Goal: Information Seeking & Learning: Learn about a topic

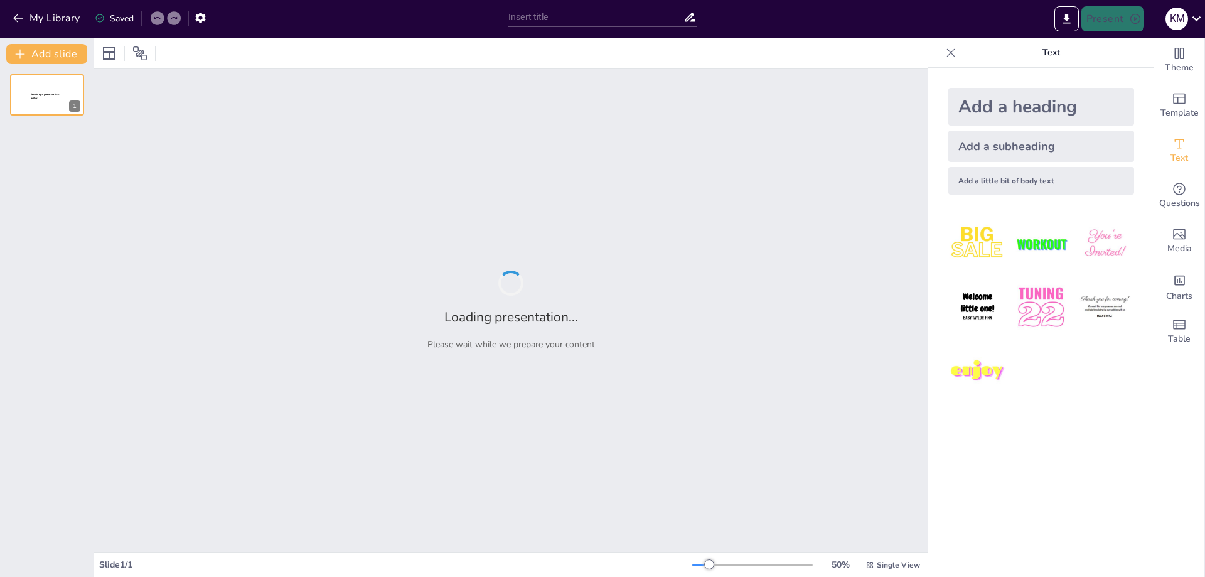
type input "Domina los verbos e/ie: de entender a sentir"
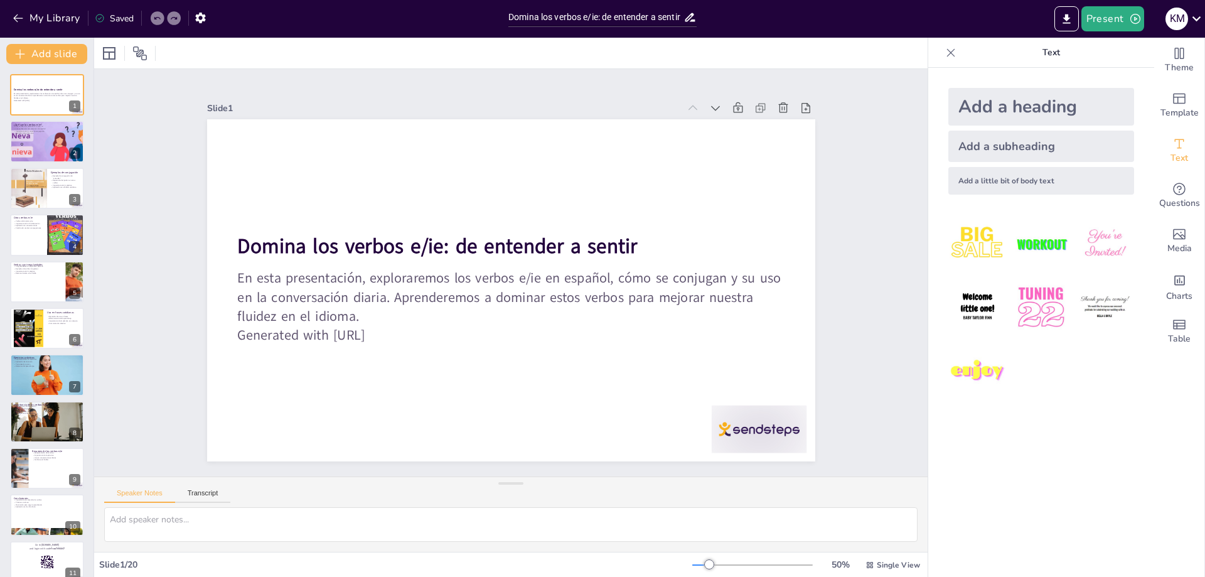
checkbox input "true"
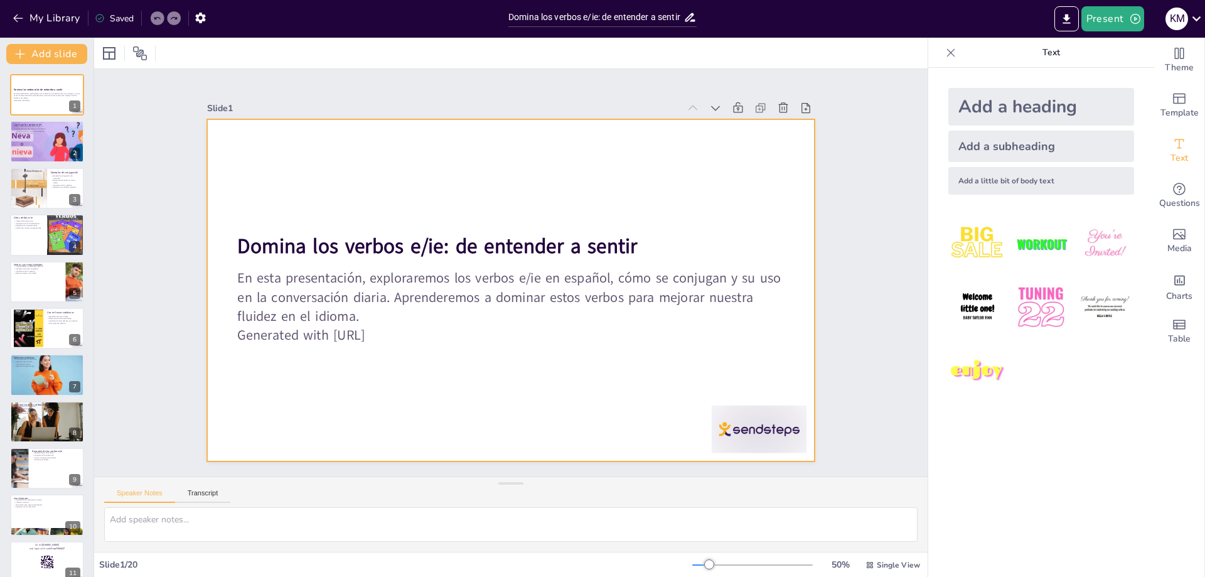
checkbox input "true"
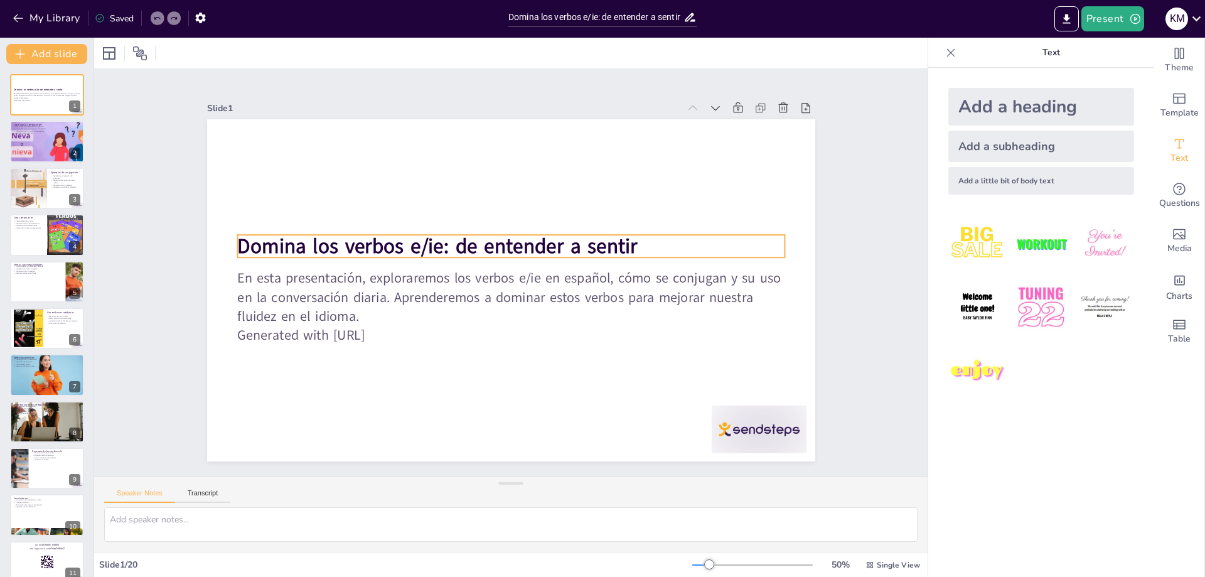
checkbox input "true"
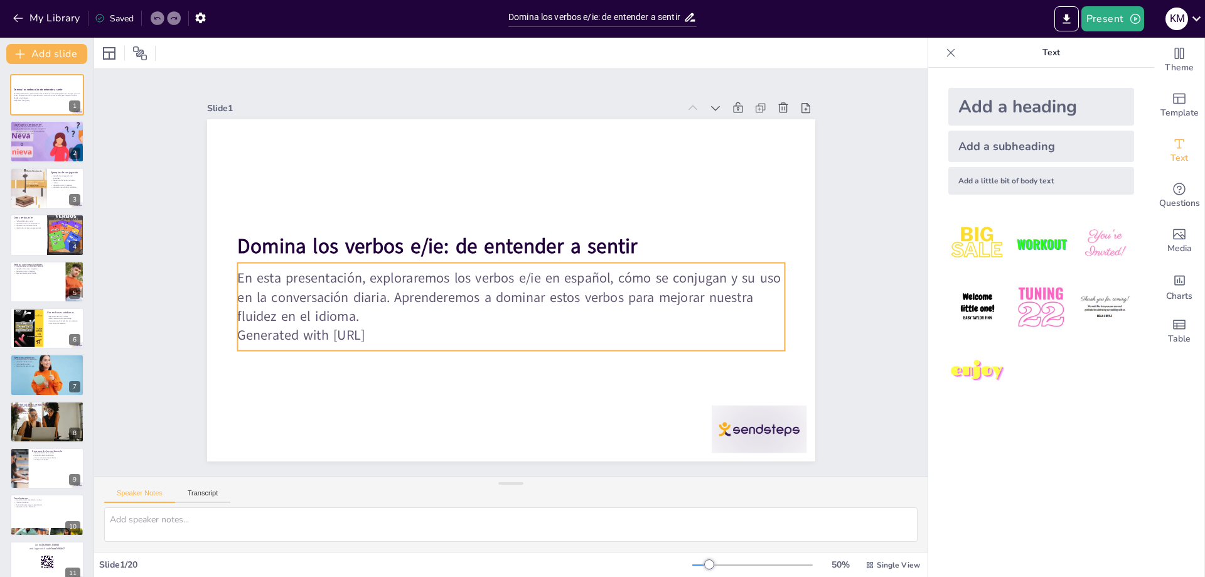
checkbox input "true"
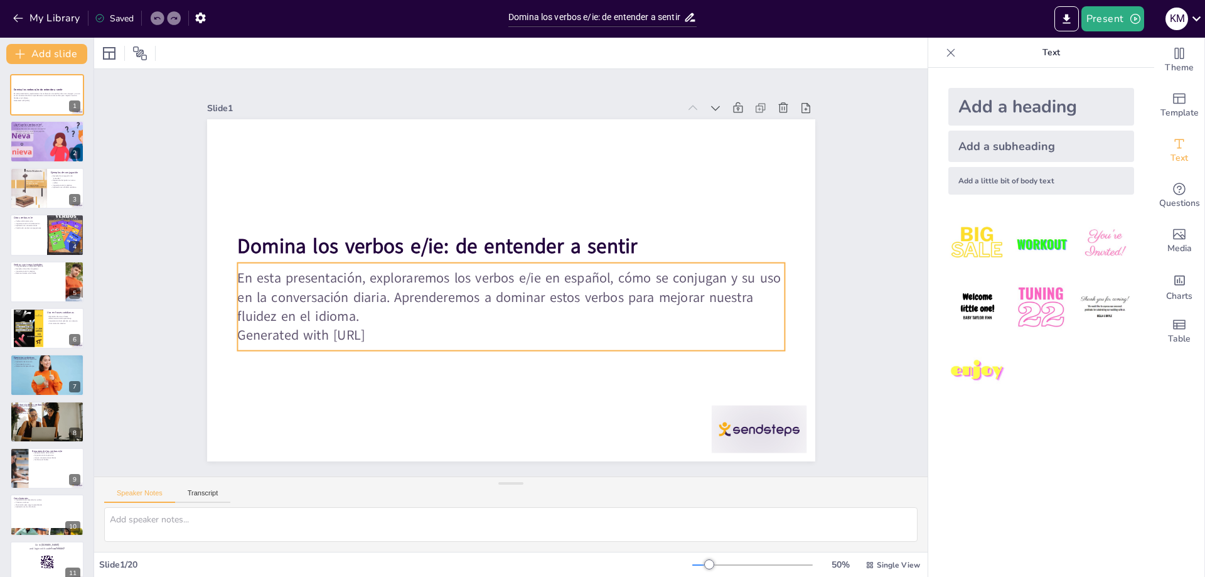
click at [445, 273] on p "En esta presentación, exploraremos los verbos e/ie en español, cómo se conjugan…" at bounding box center [525, 252] width 476 height 367
checkbox input "true"
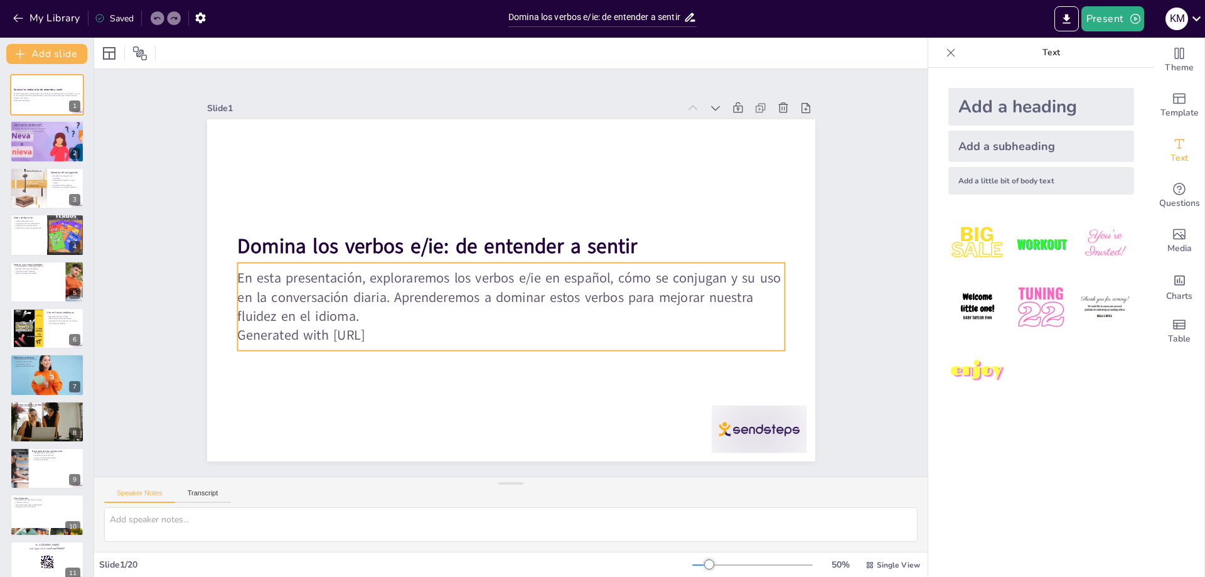
checkbox input "true"
type input "32"
click at [449, 274] on p "En esta presentación, exploraremos los verbos e/ie en español, cómo se conjugan…" at bounding box center [497, 293] width 476 height 368
checkbox input "true"
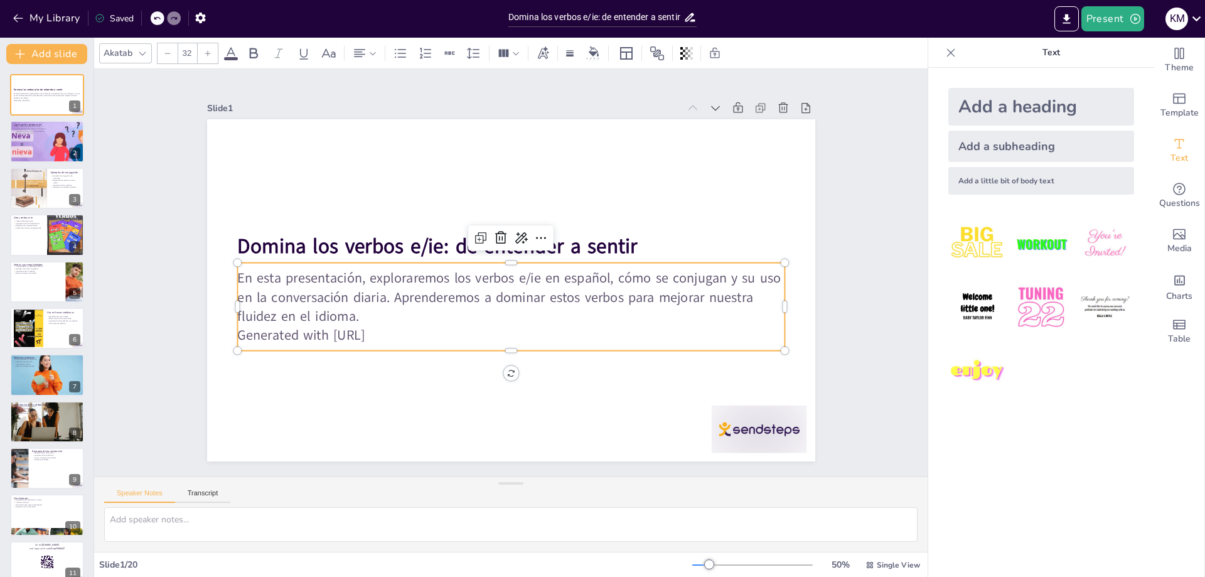
checkbox input "true"
click at [449, 274] on p "En esta presentación, exploraremos los verbos e/ie en español, cómo se conjugan…" at bounding box center [505, 296] width 547 height 169
checkbox input "true"
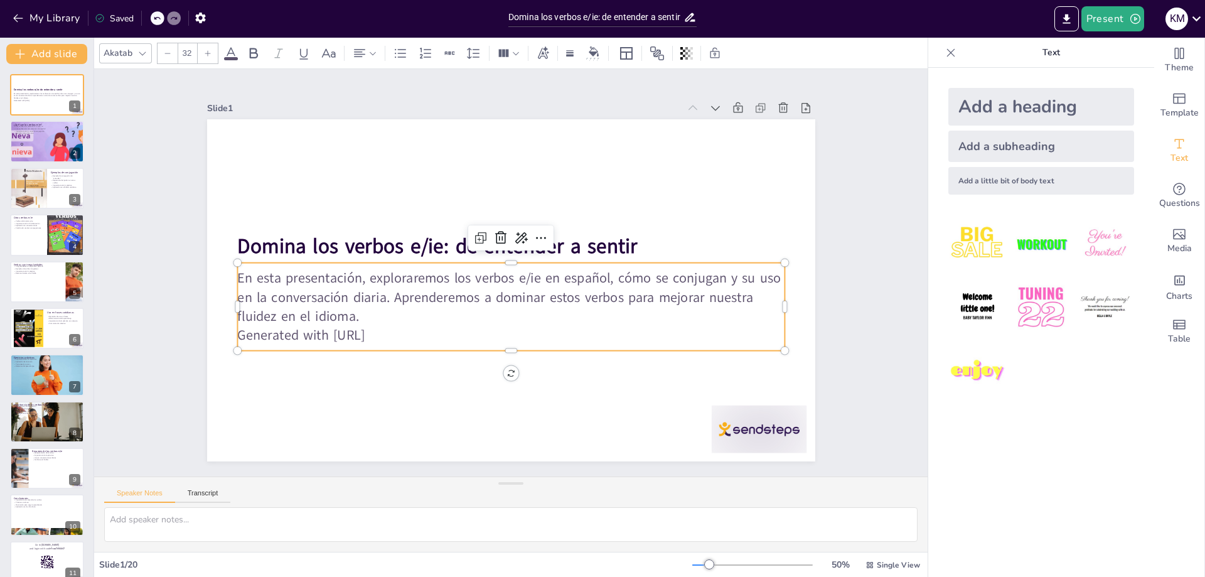
checkbox input "true"
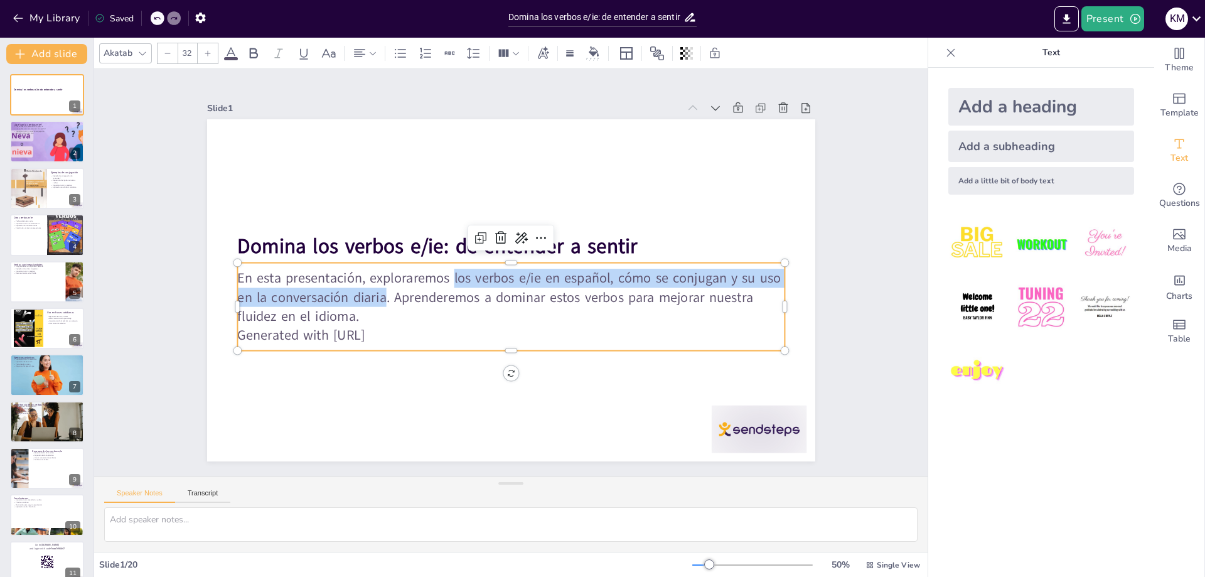
drag, startPoint x: 445, startPoint y: 273, endPoint x: 376, endPoint y: 293, distance: 71.7
click at [376, 293] on p "En esta presentación, exploraremos los verbos e/ie en español, cómo se conjugan…" at bounding box center [500, 250] width 523 height 274
checkbox input "true"
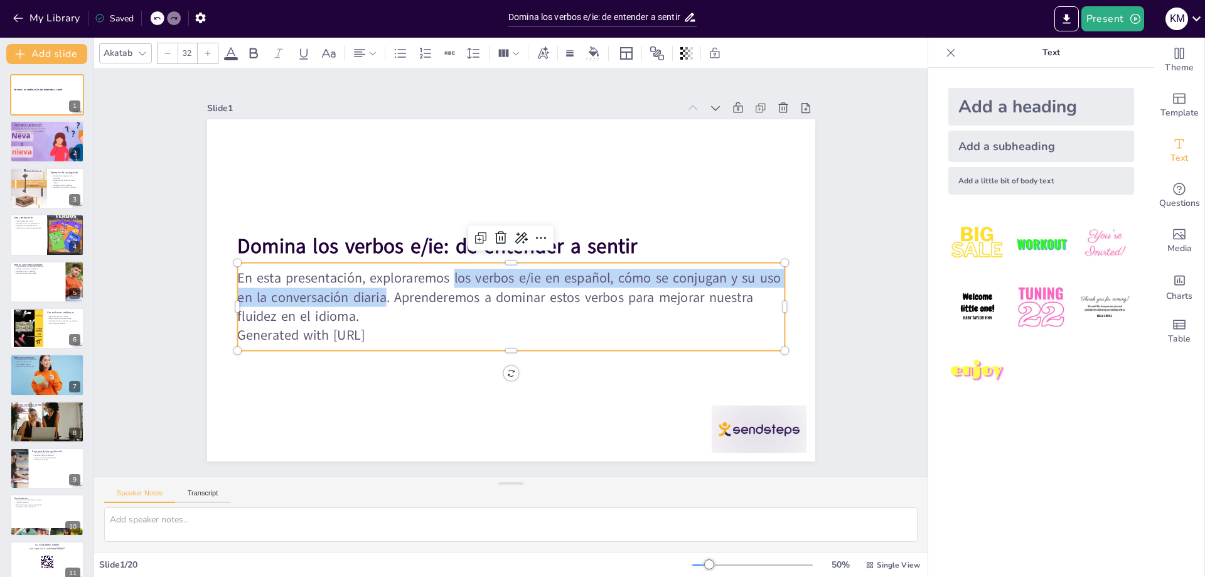
checkbox input "true"
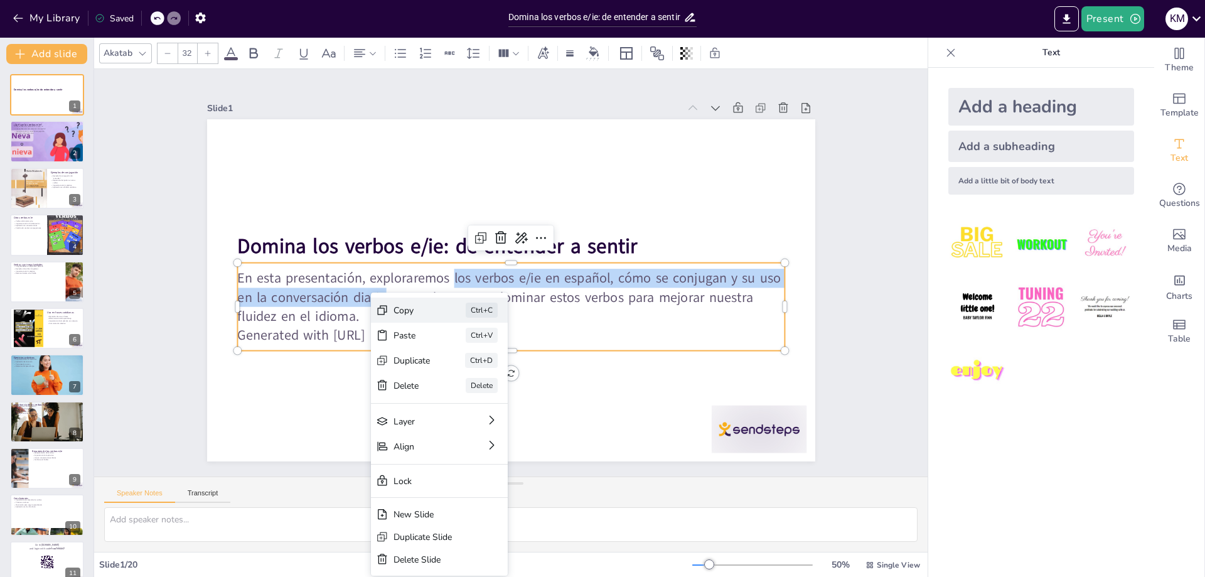
click at [530, 359] on div "Copy" at bounding box center [549, 372] width 39 height 26
checkbox input "true"
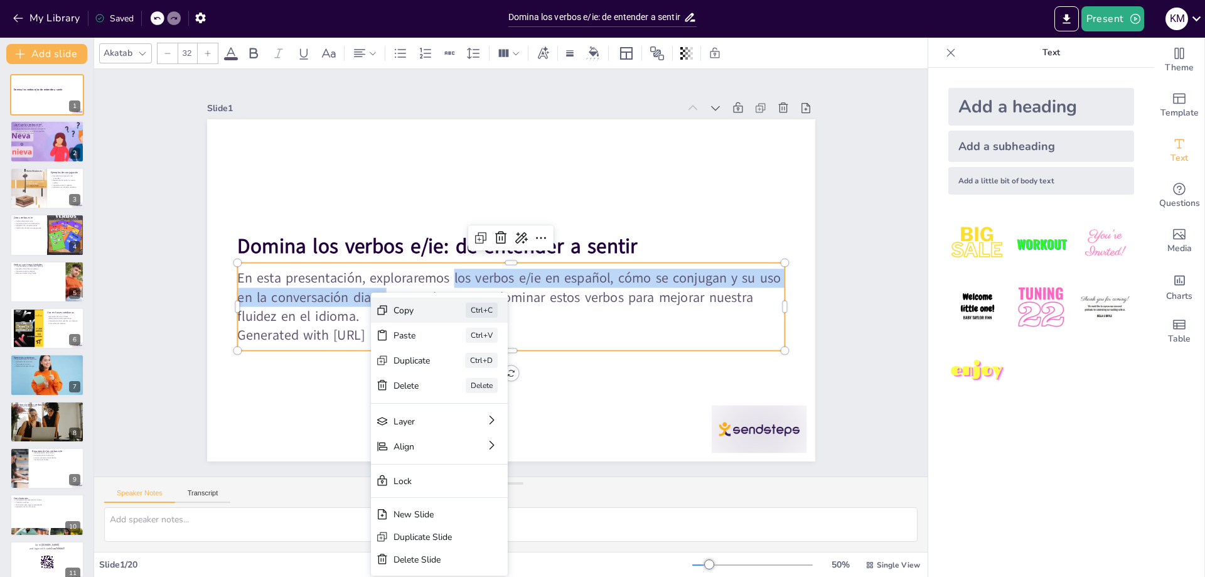
checkbox input "true"
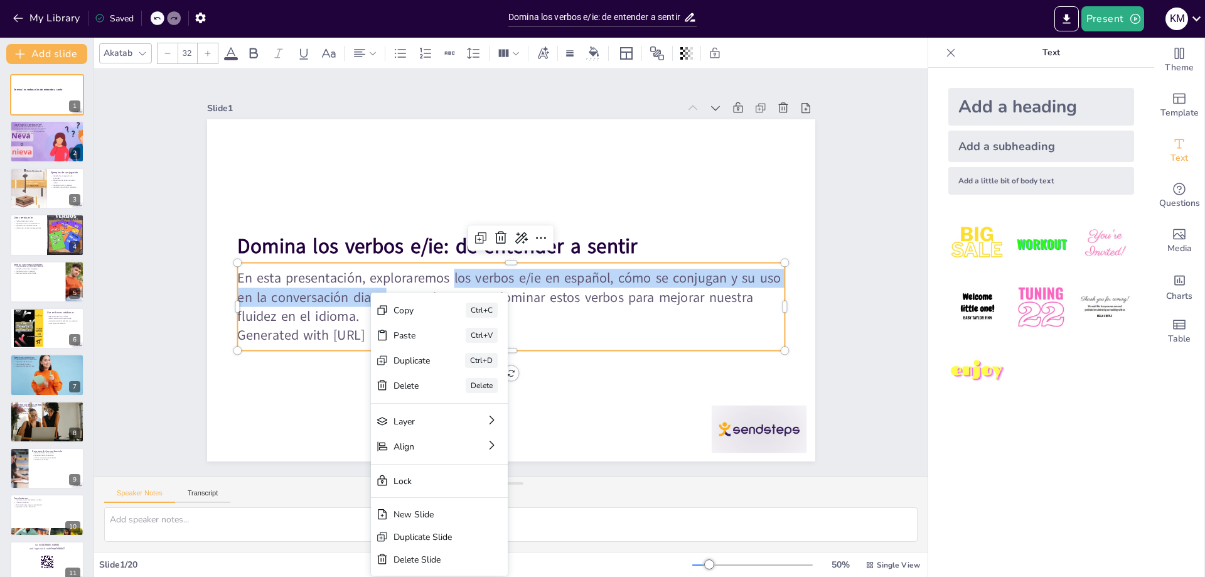
checkbox input "true"
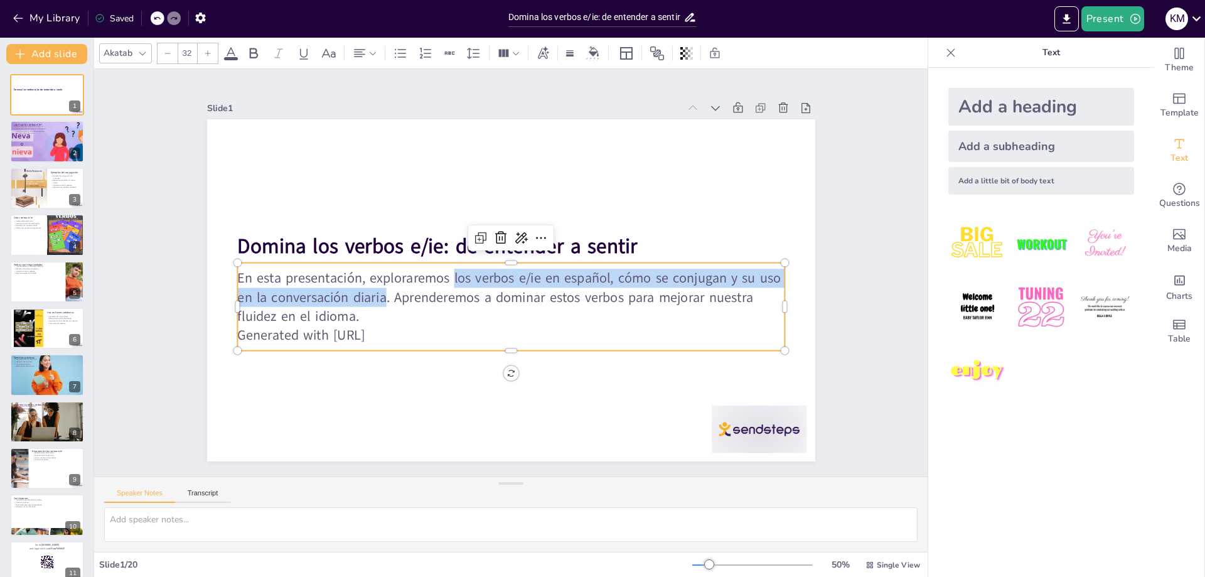
checkbox input "true"
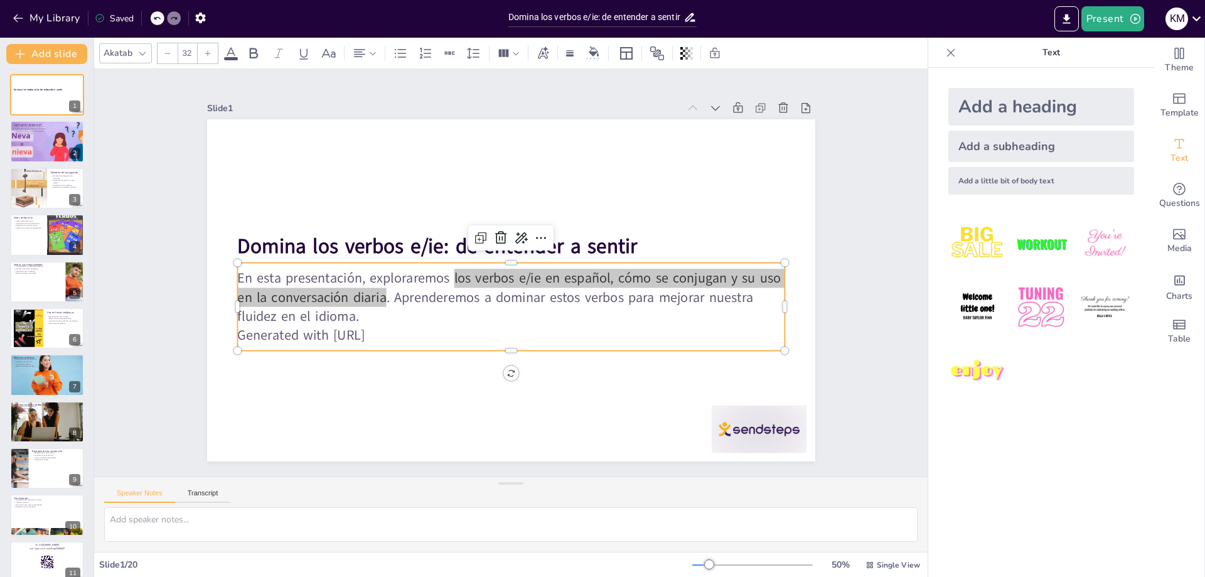
checkbox input "true"
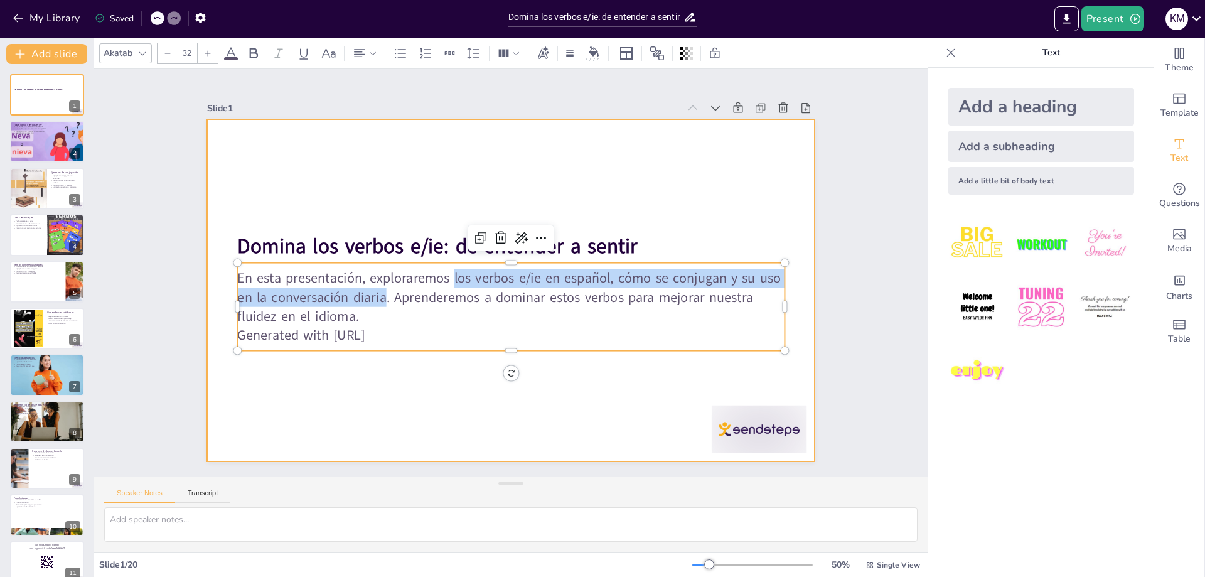
checkbox input "true"
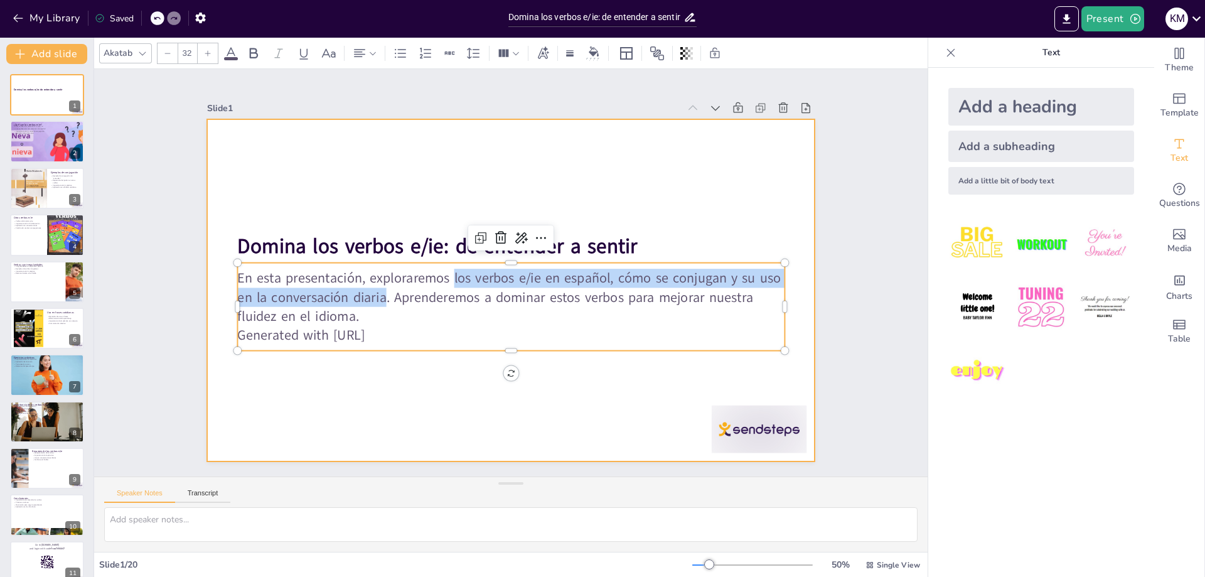
checkbox input "true"
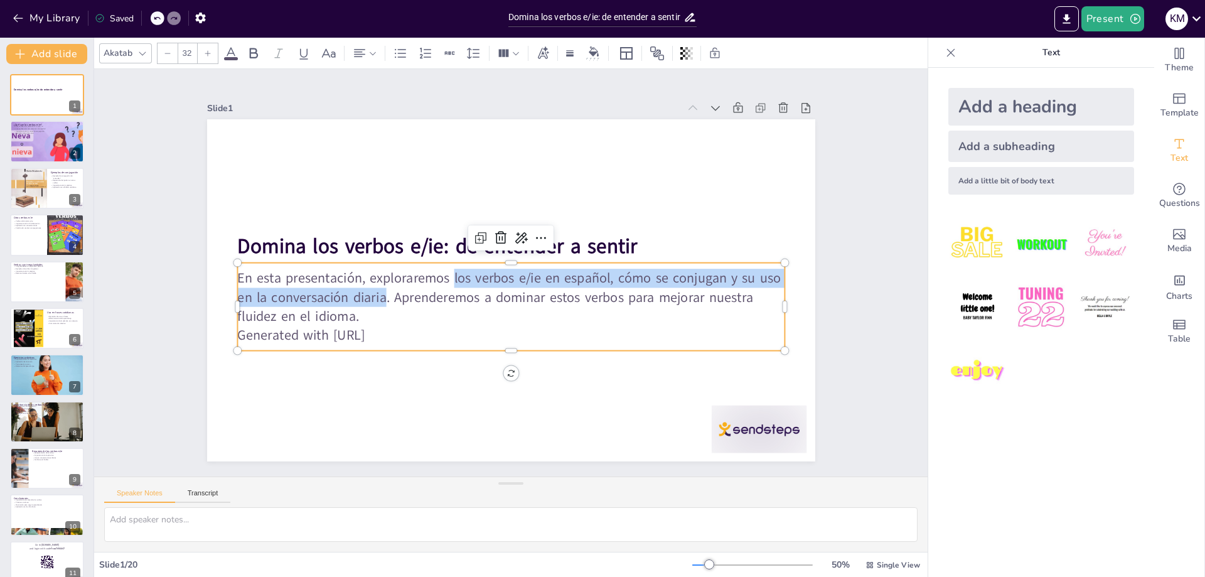
checkbox input "true"
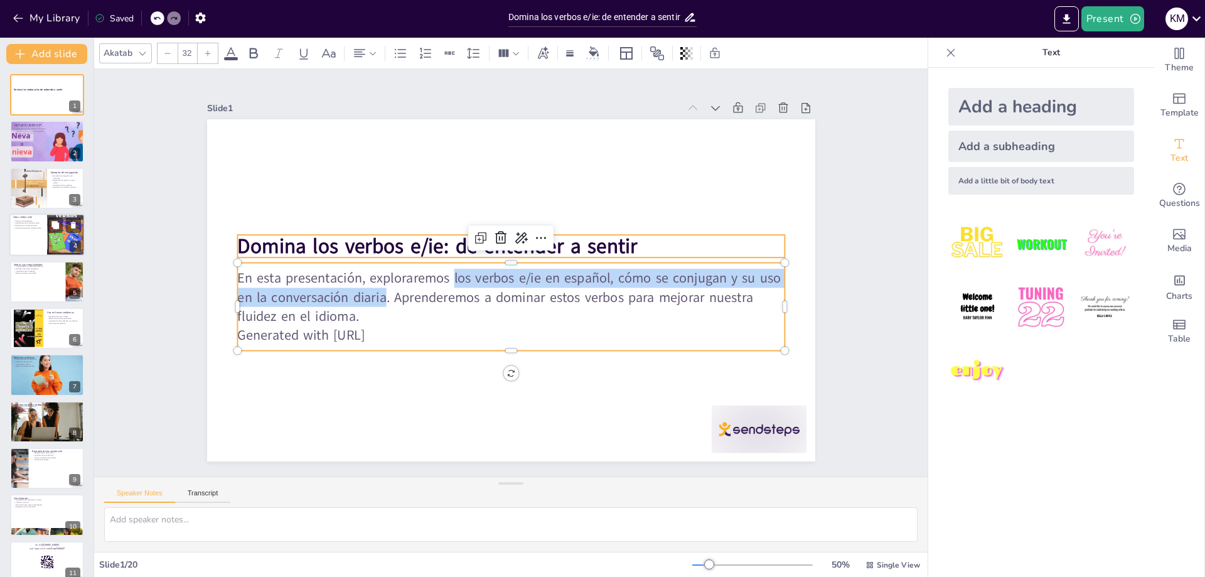
checkbox input "true"
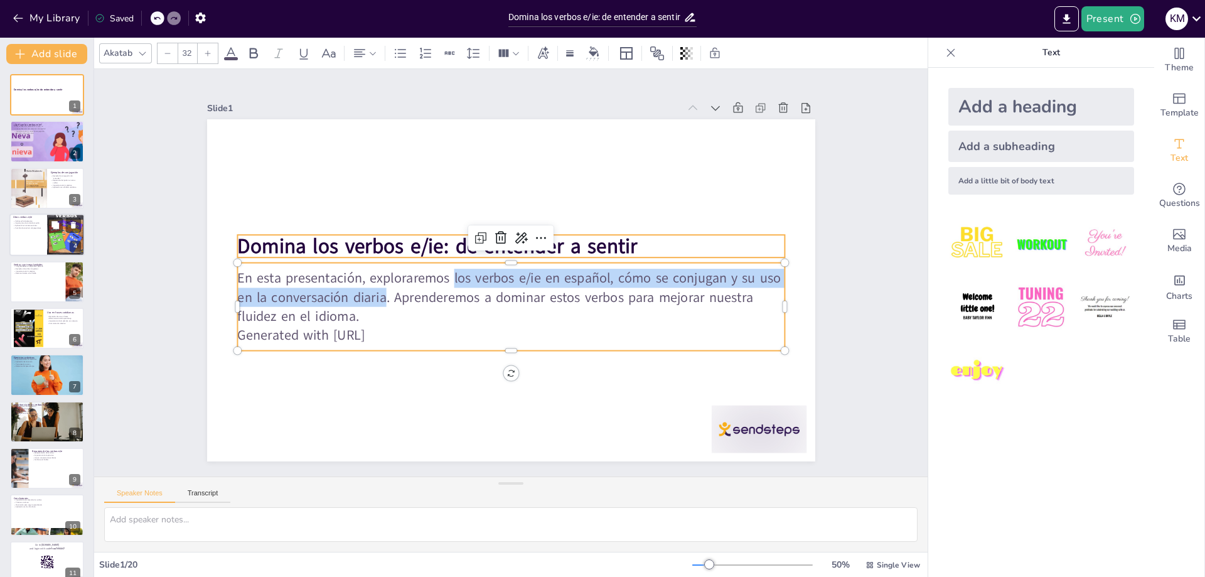
checkbox input "true"
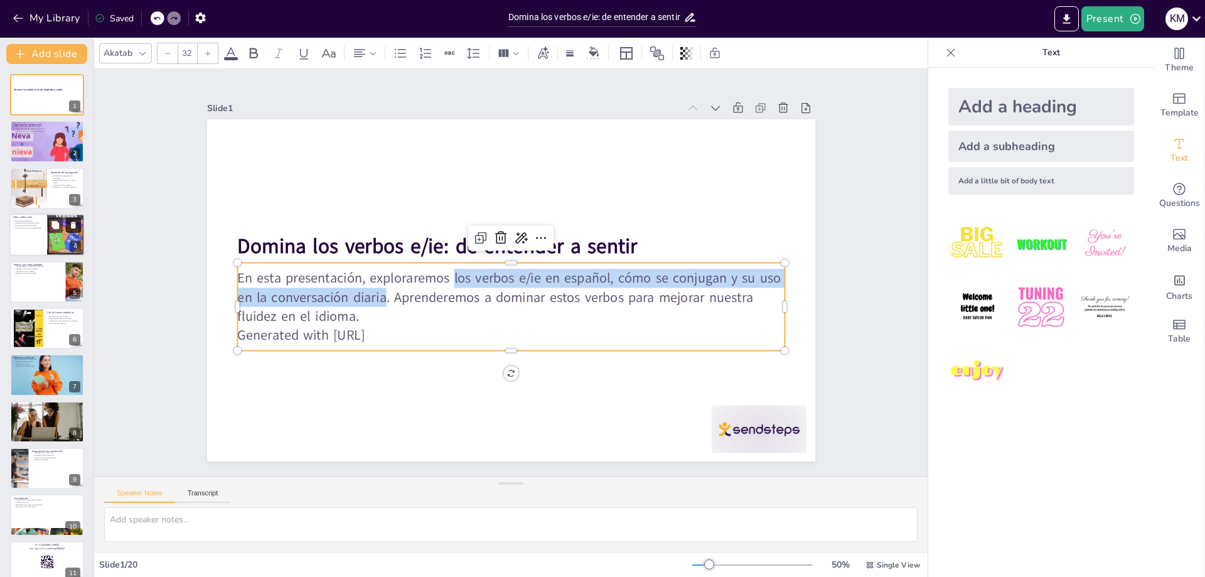
checkbox input "true"
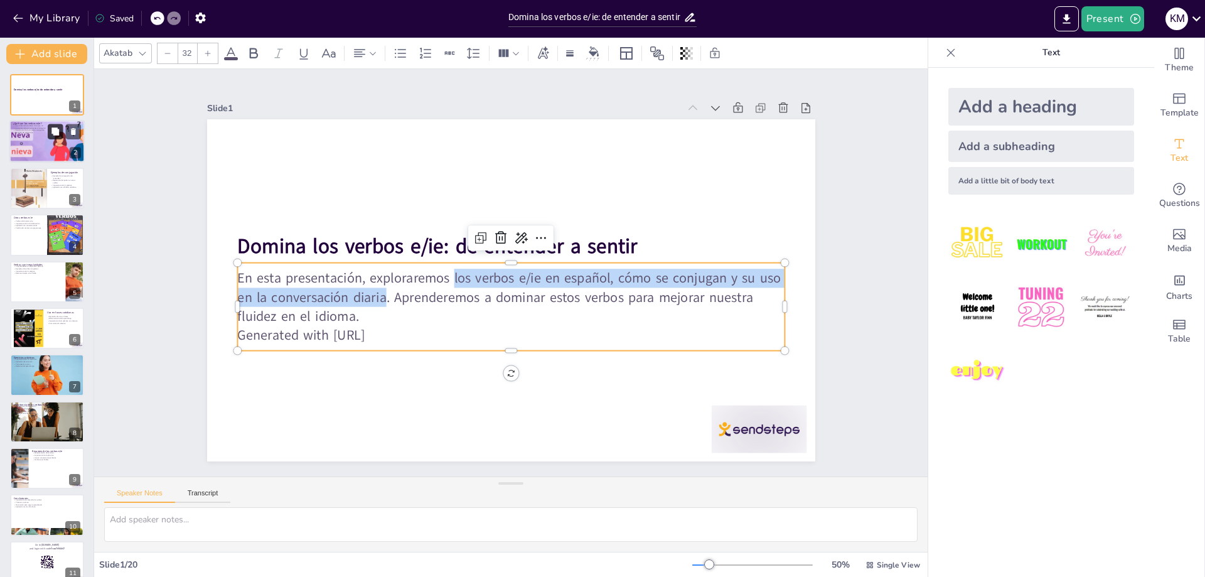
checkbox input "true"
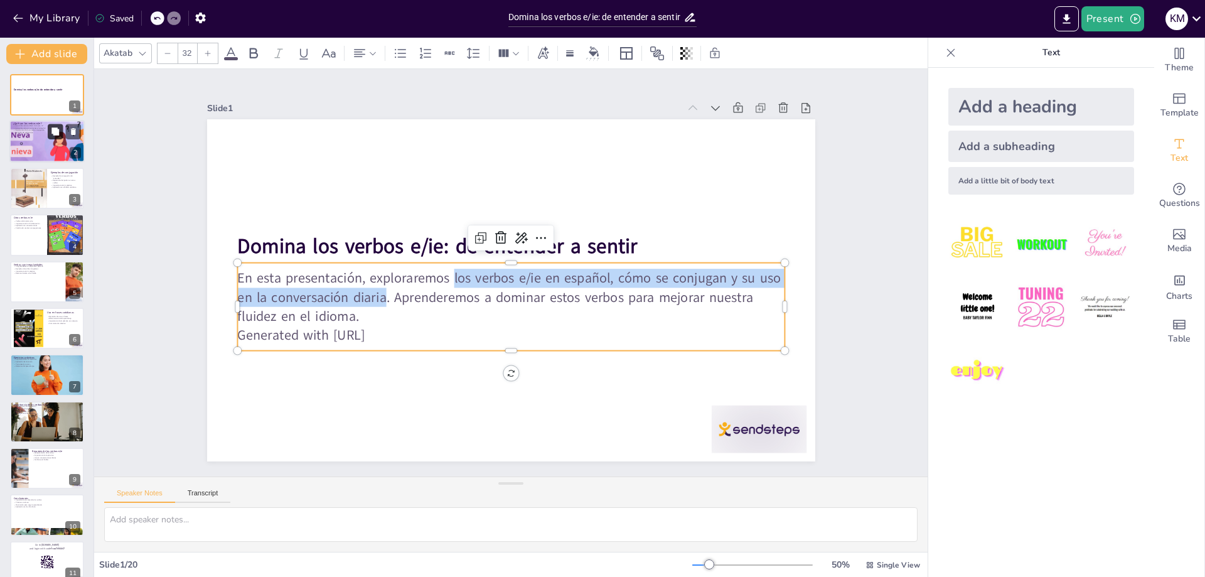
checkbox input "true"
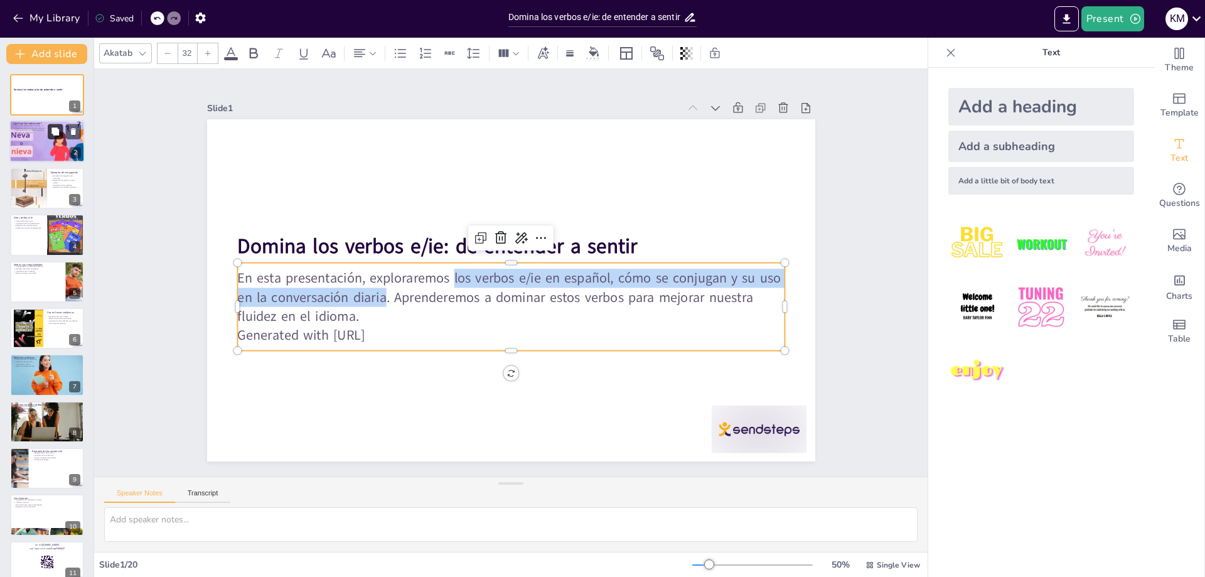
click at [54, 138] on button at bounding box center [55, 131] width 15 height 15
type textarea "El cambio de vocal en los verbos e/ie es fundamental para su correcta conjugaci…"
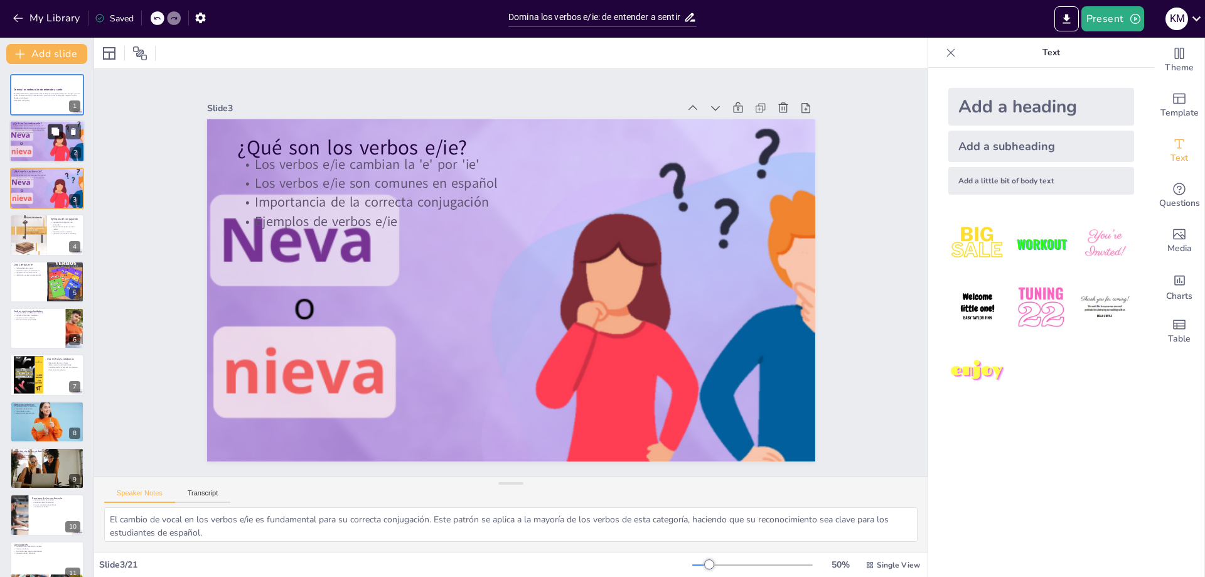
checkbox input "true"
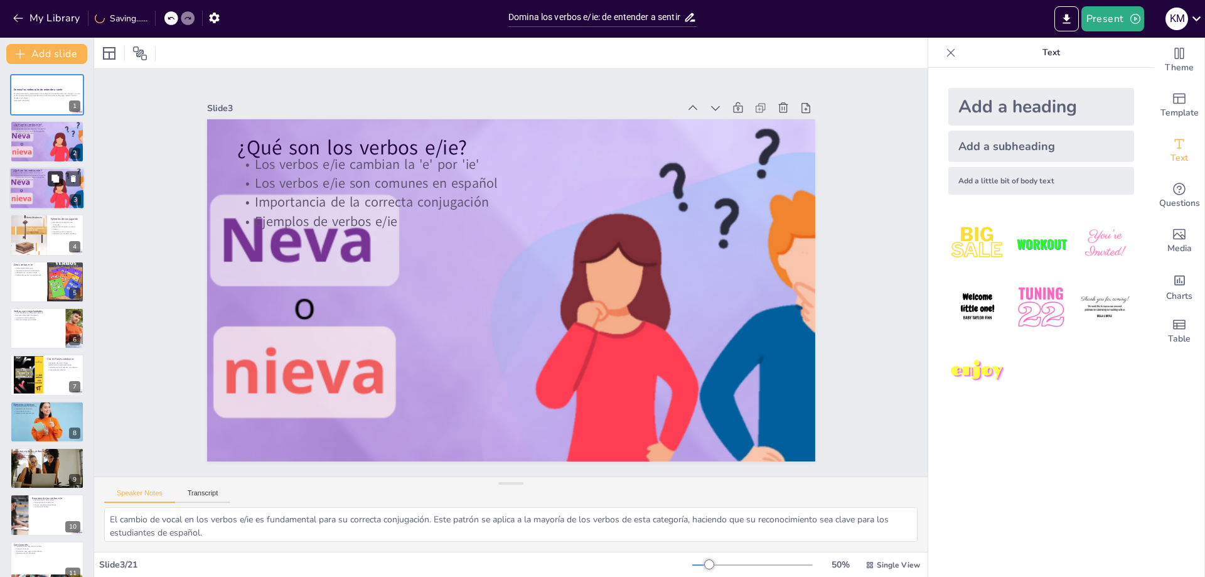
checkbox input "true"
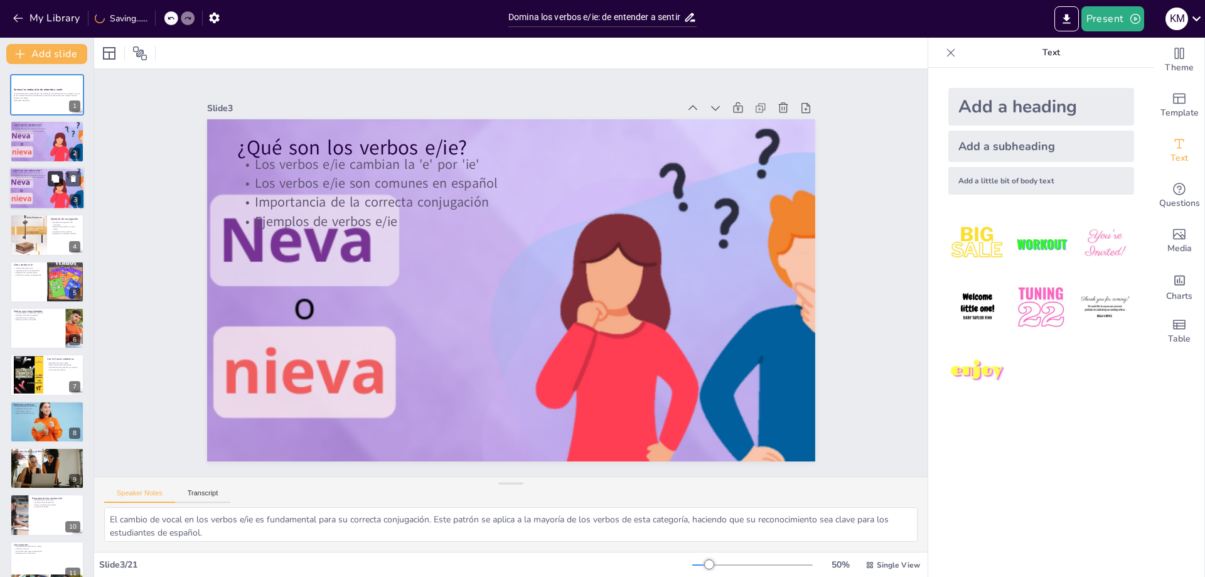
checkbox input "true"
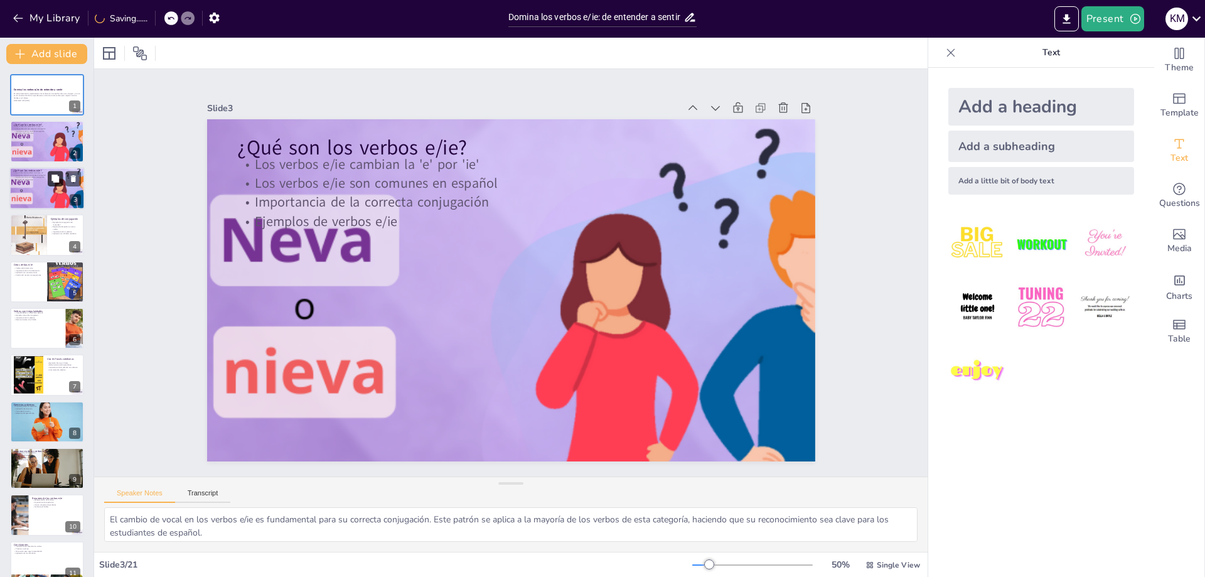
checkbox input "true"
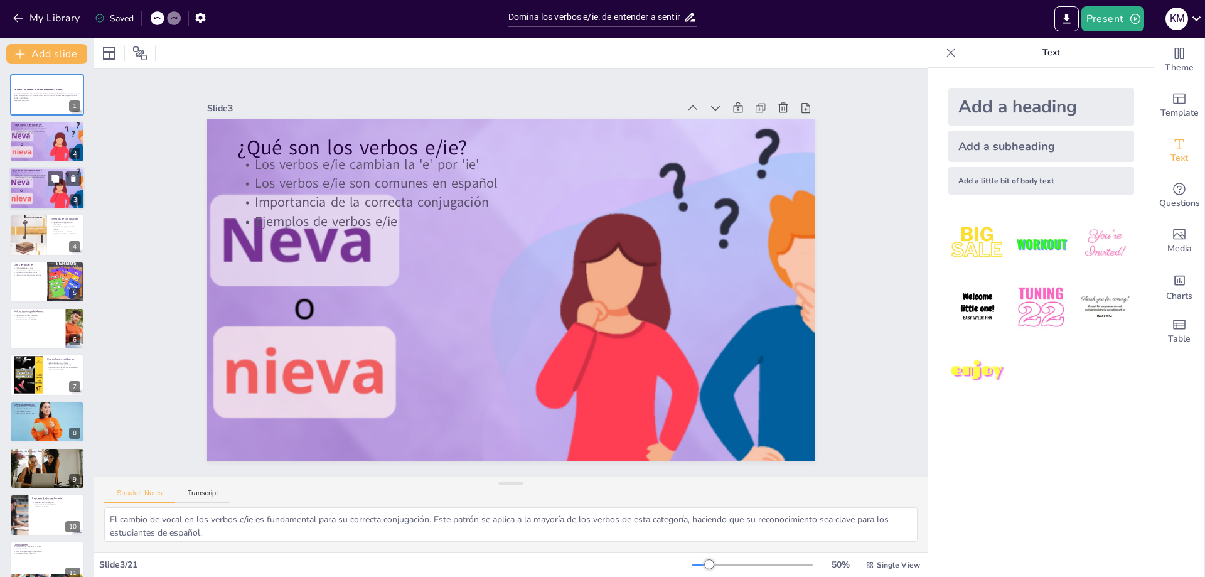
checkbox input "true"
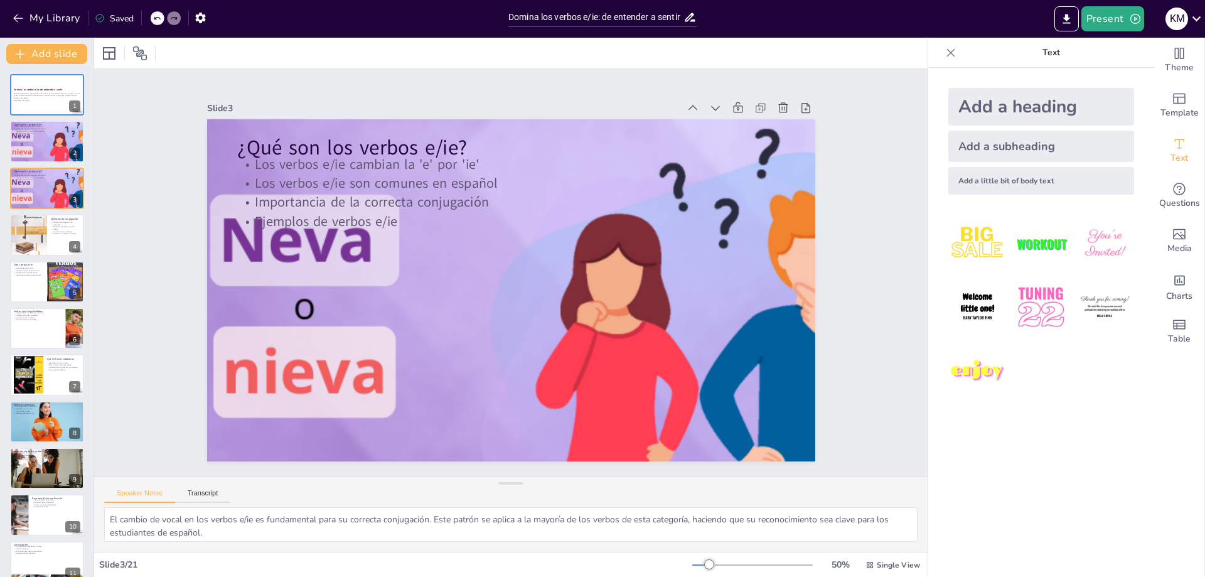
checkbox input "true"
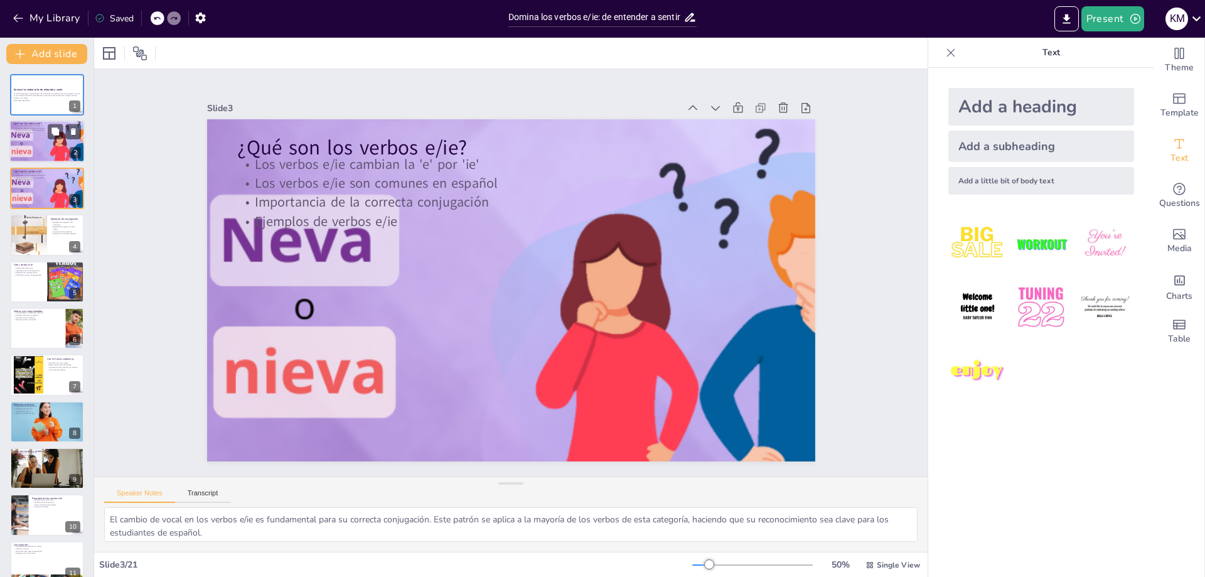
checkbox input "true"
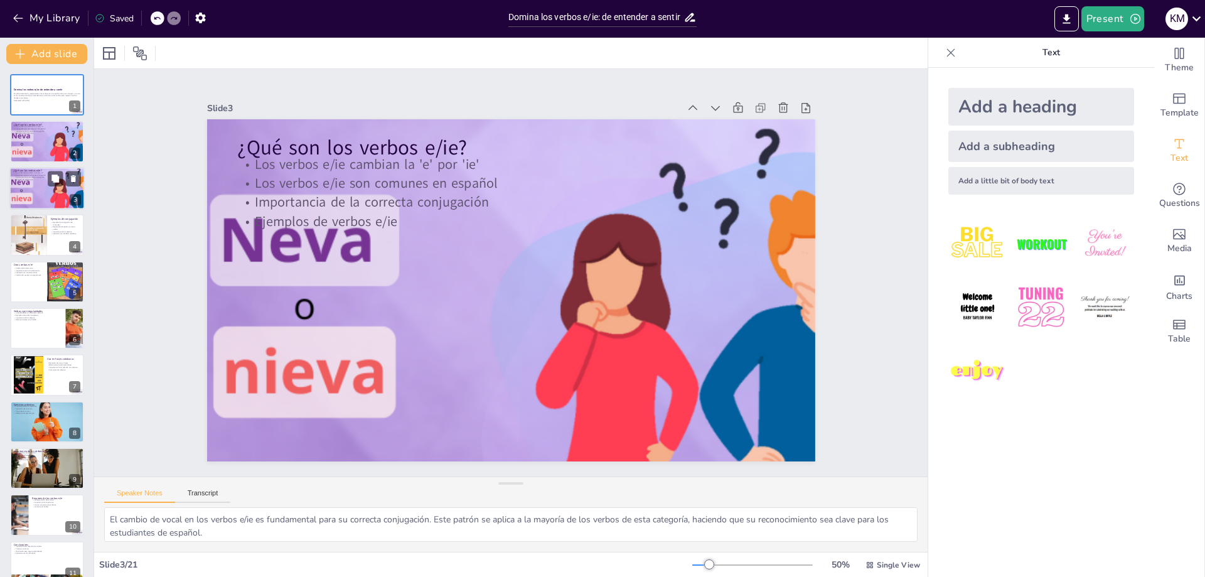
checkbox input "true"
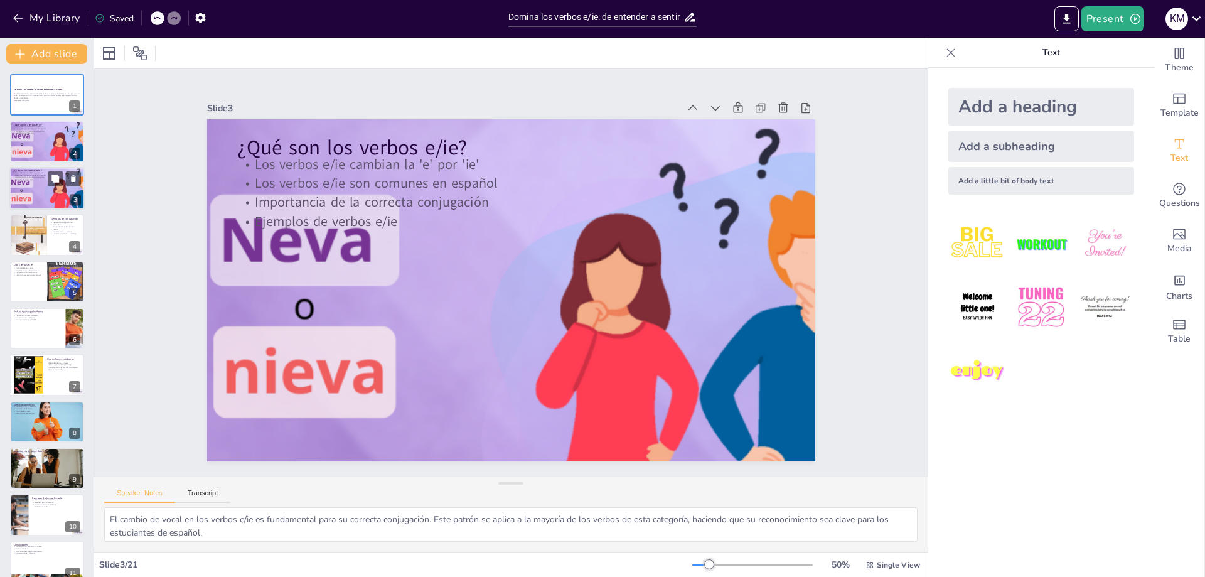
checkbox input "true"
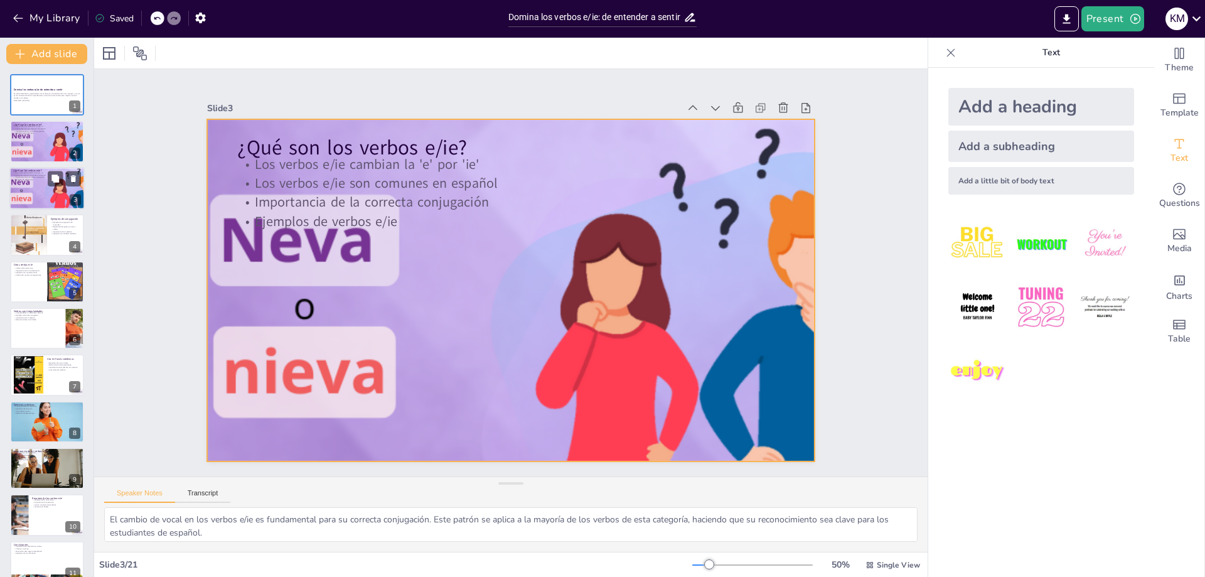
click at [32, 184] on div at bounding box center [46, 188] width 75 height 56
checkbox input "true"
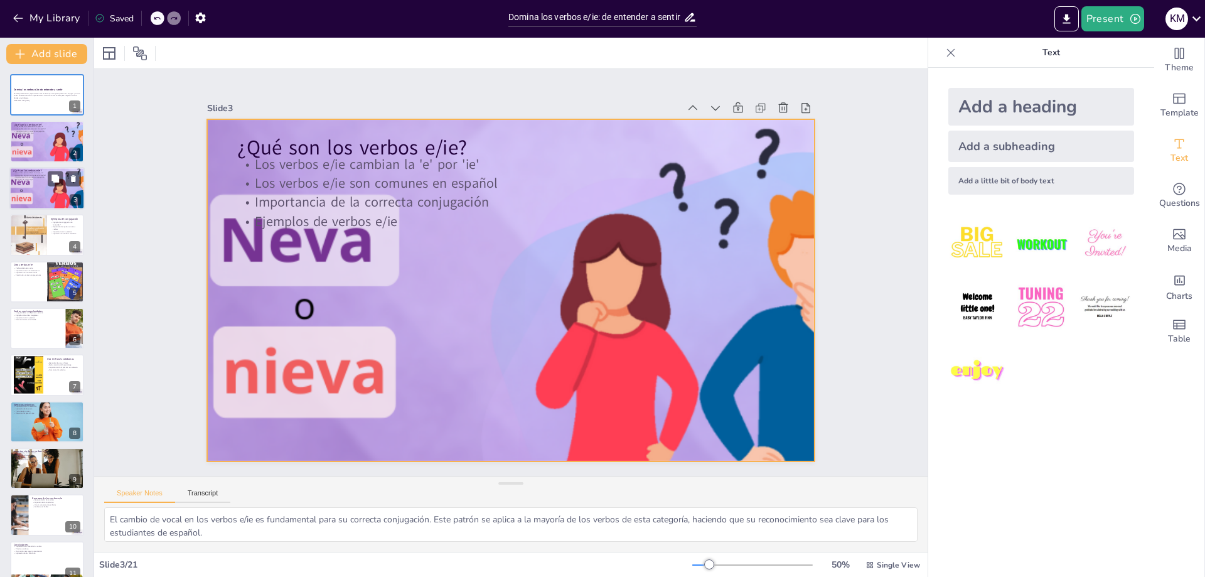
checkbox input "true"
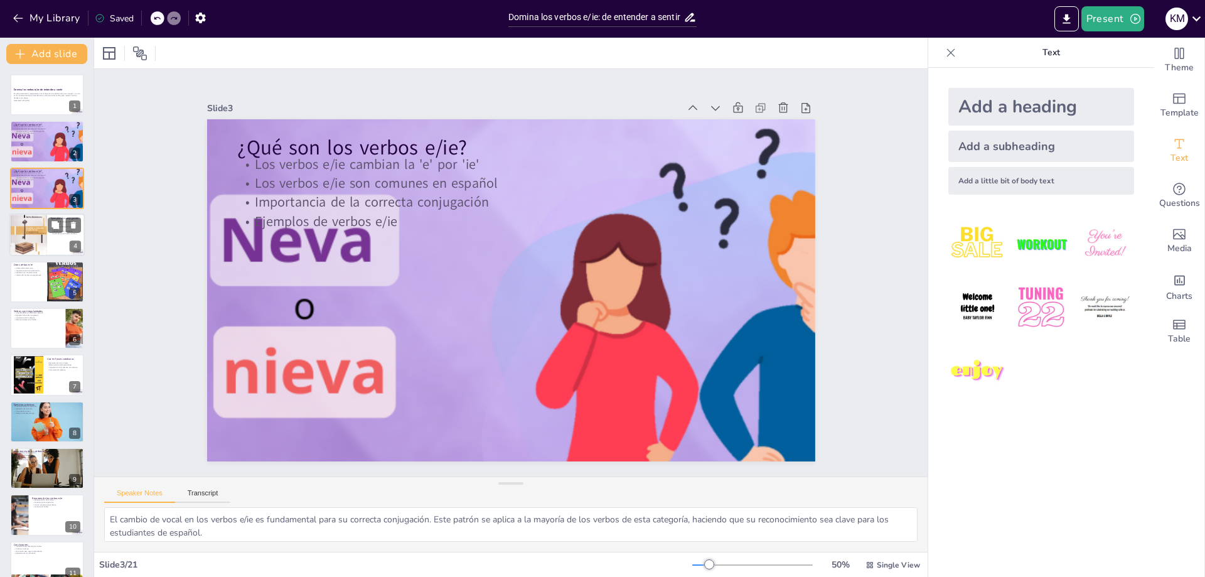
checkbox input "true"
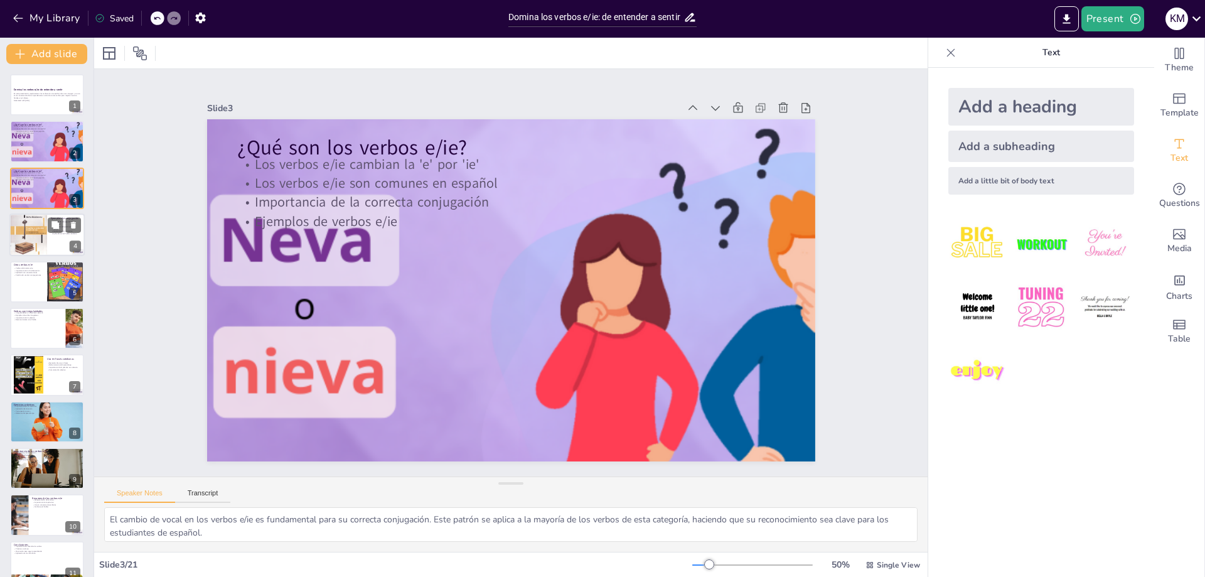
checkbox input "true"
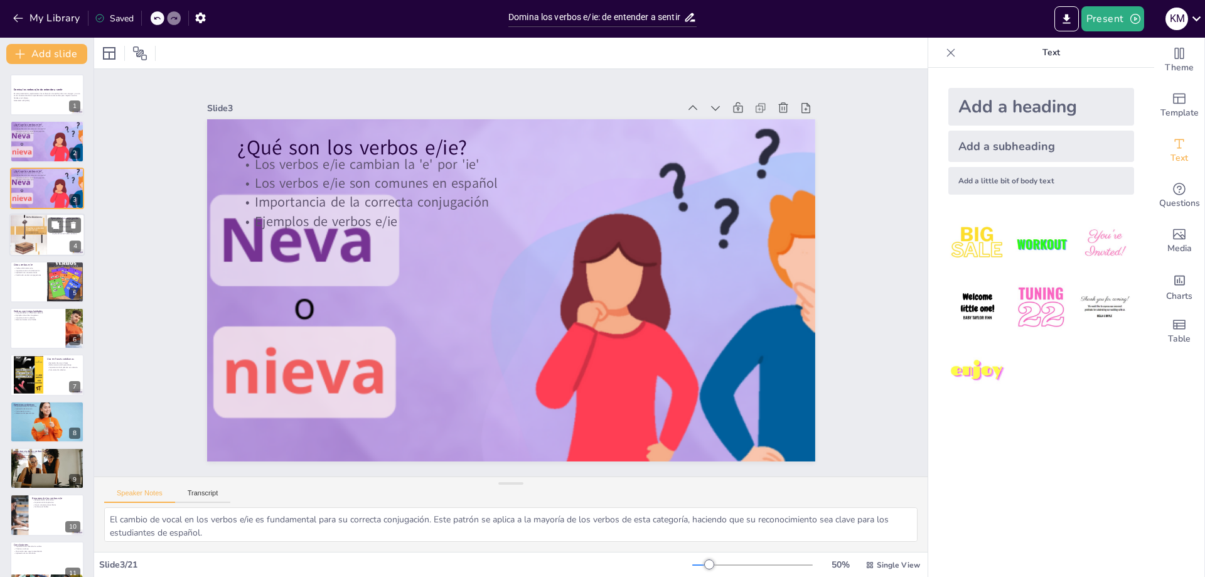
checkbox input "true"
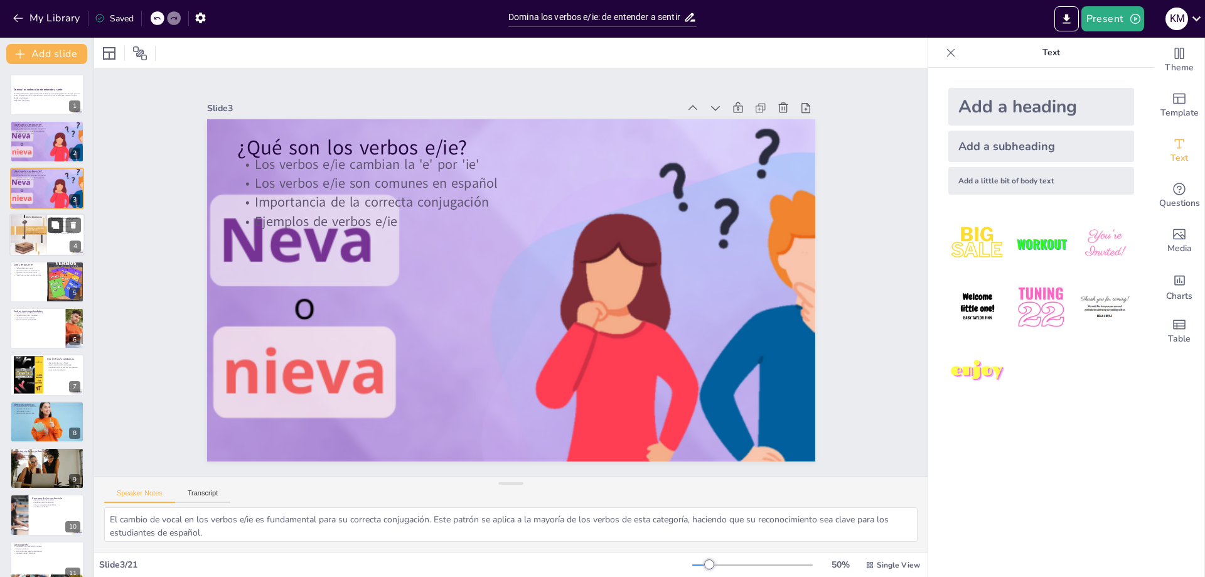
checkbox input "true"
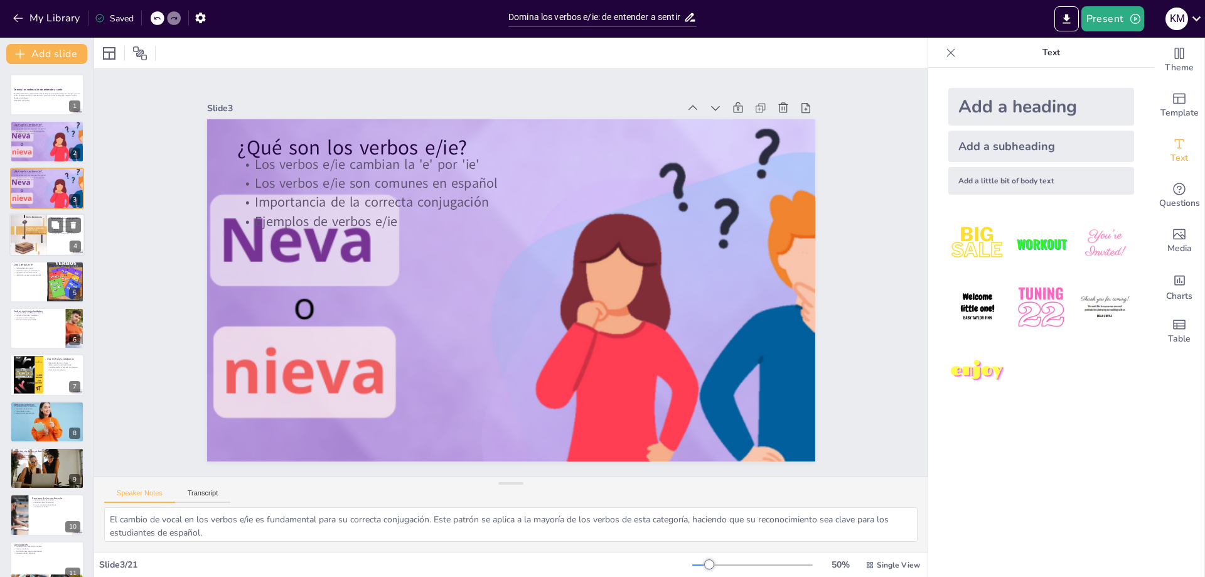
checkbox input "true"
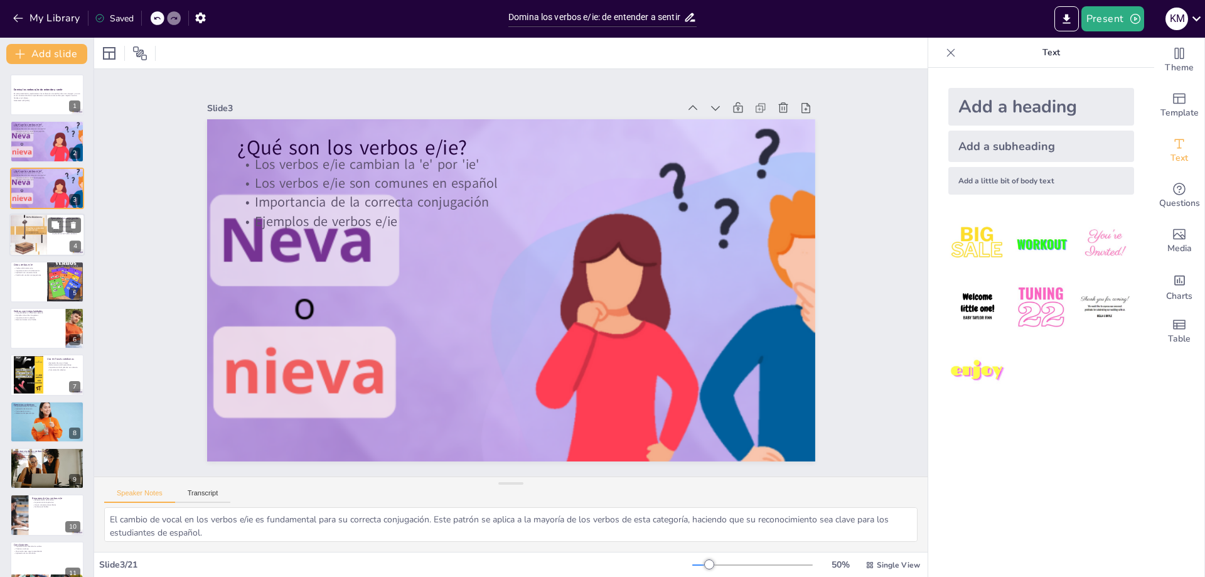
checkbox input "true"
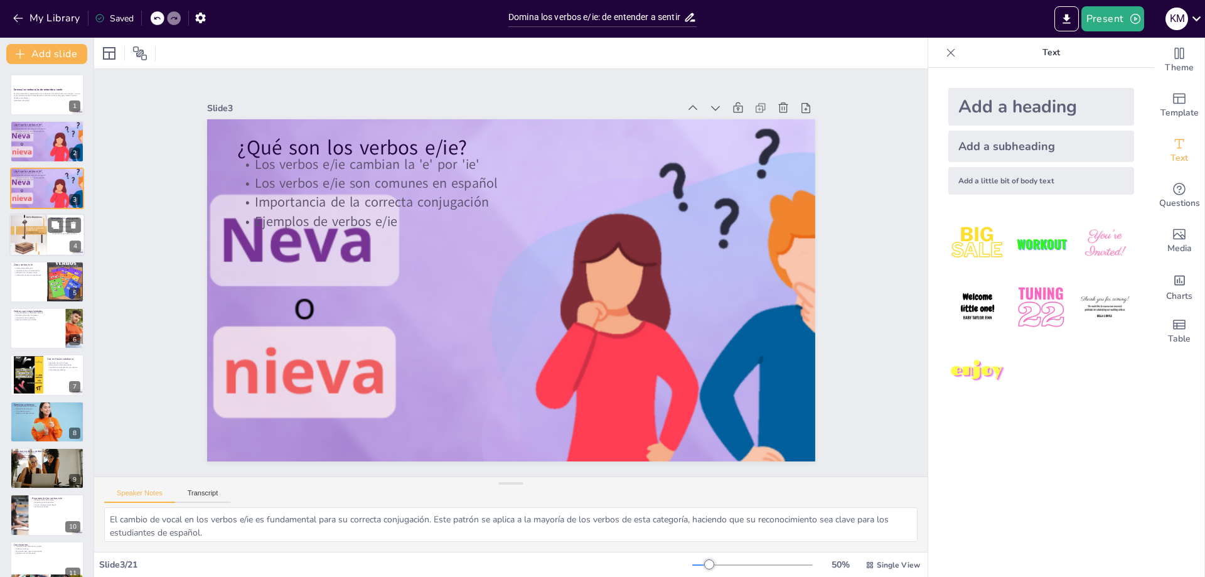
checkbox input "true"
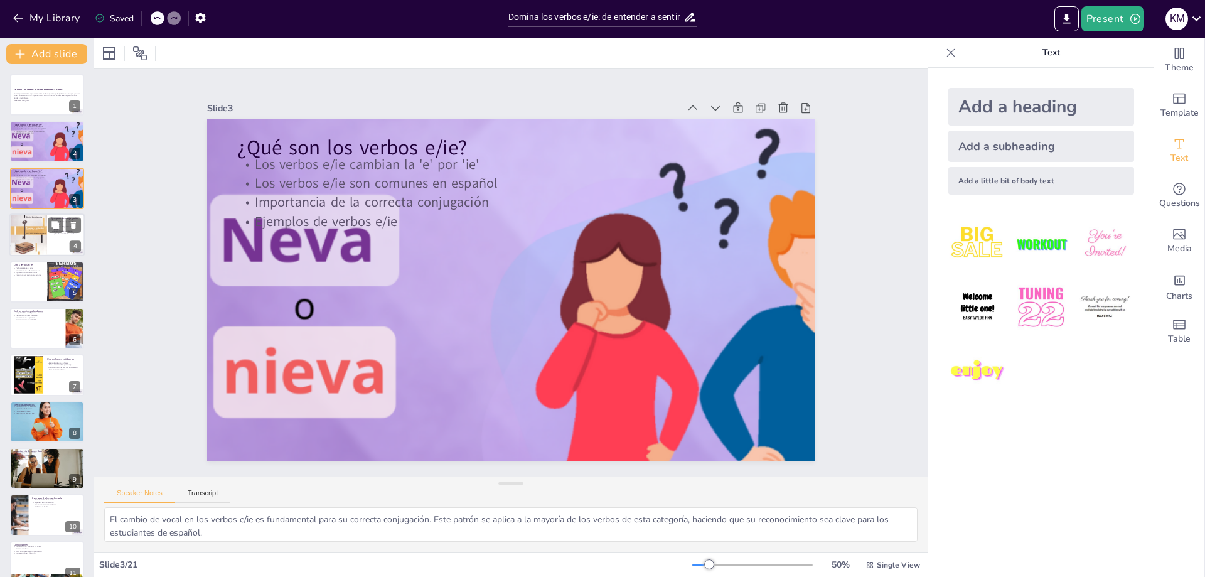
click at [33, 244] on div at bounding box center [28, 235] width 38 height 50
type textarea "La conjugación de "entender" muestra claramente cómo se aplica el cambio de voc…"
checkbox input "true"
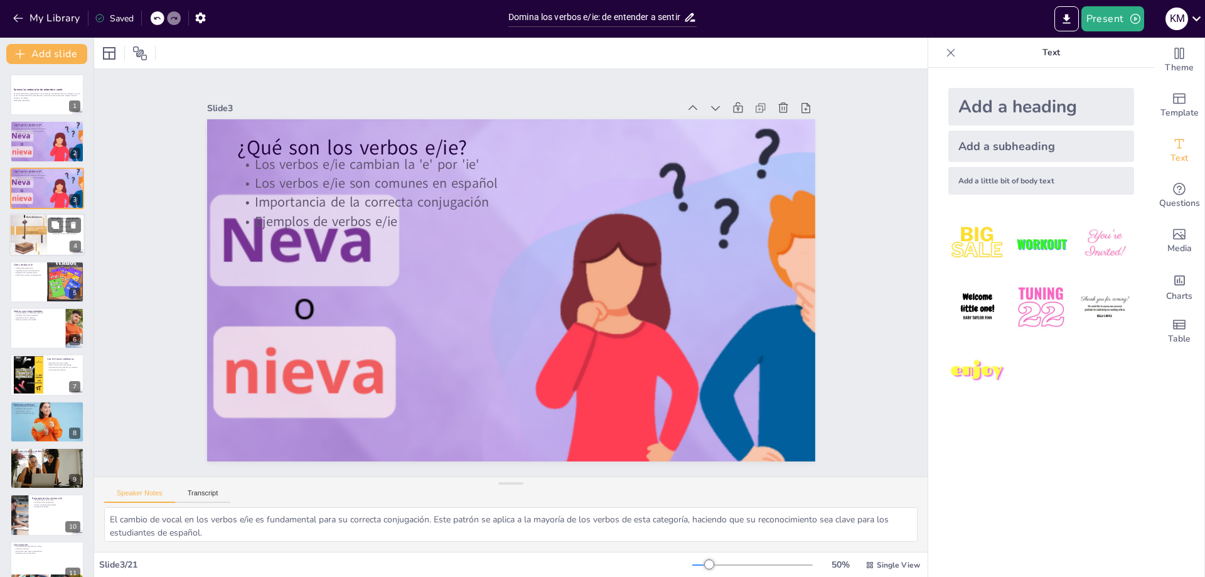
checkbox input "true"
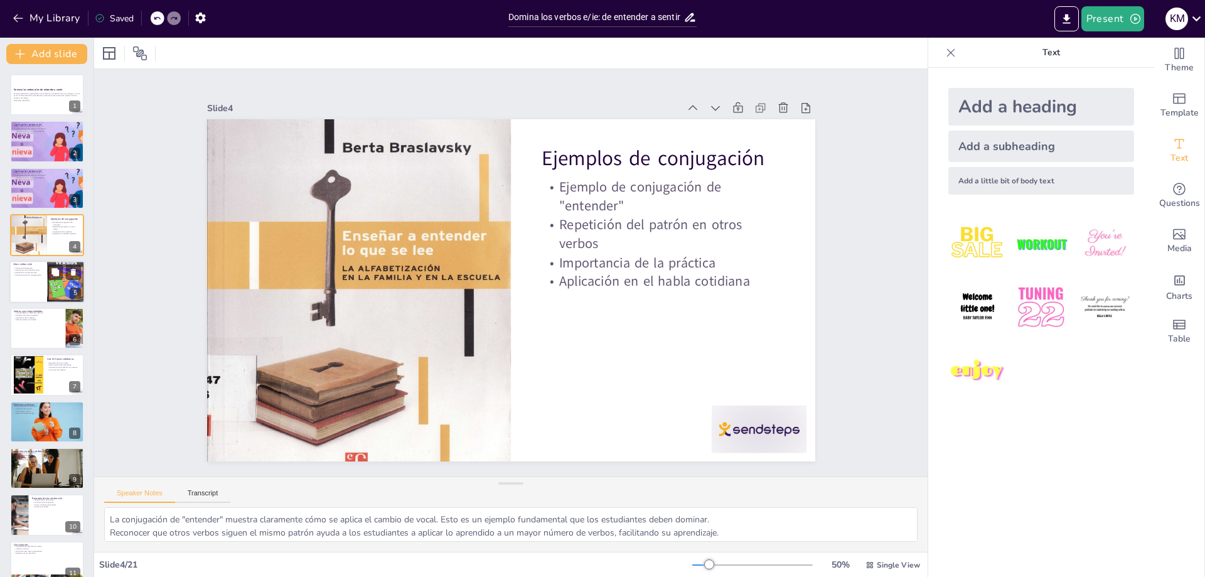
checkbox input "true"
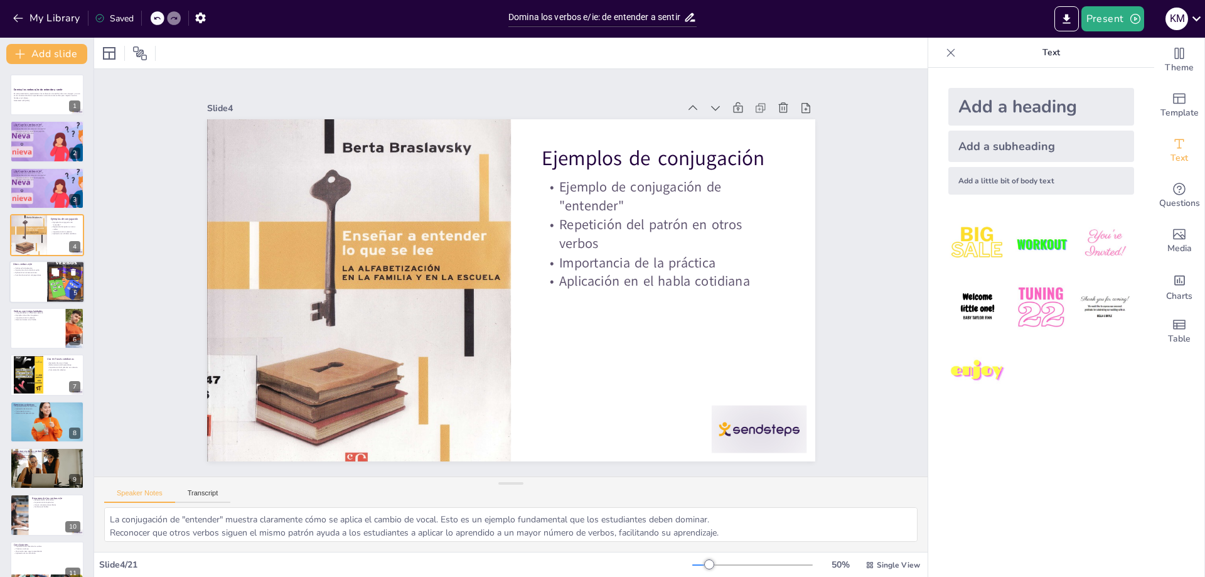
checkbox input "true"
click at [31, 338] on div at bounding box center [46, 328] width 75 height 43
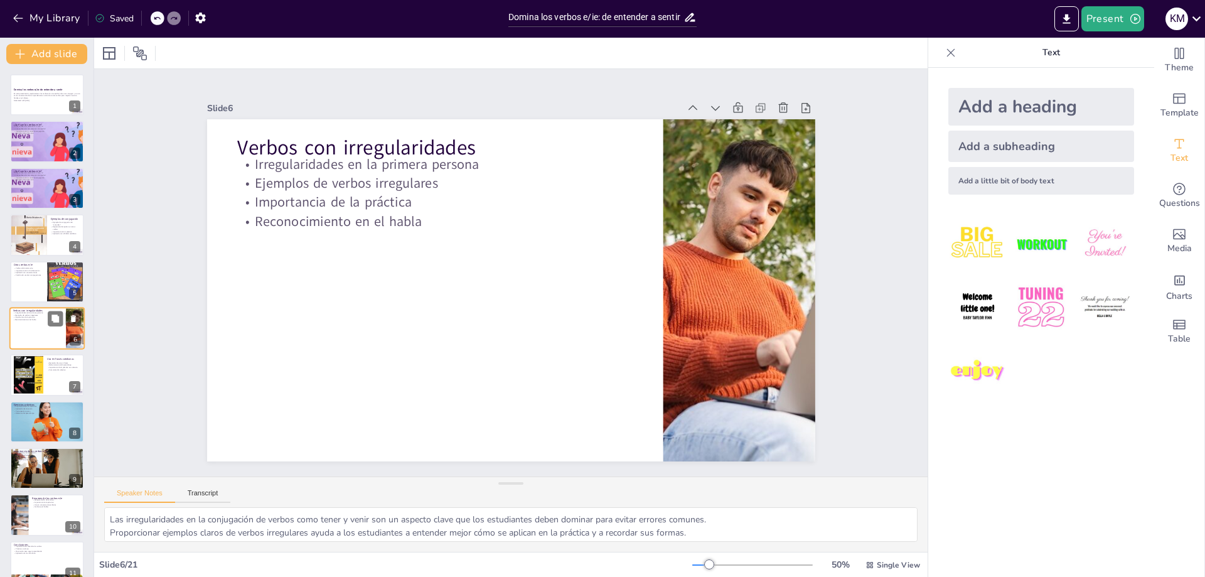
scroll to position [8, 0]
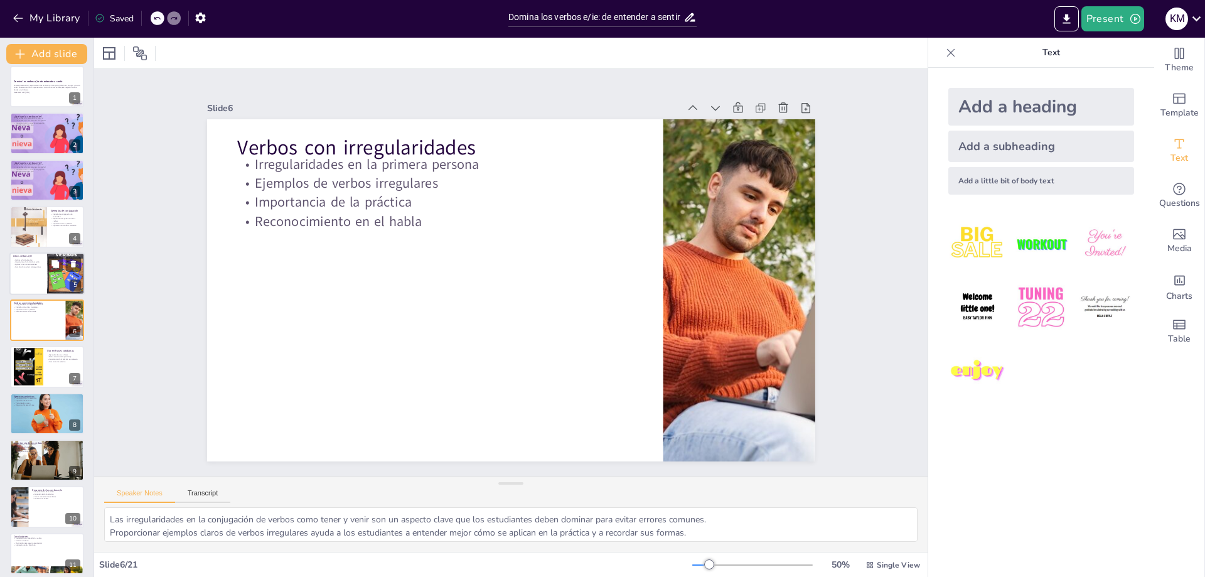
click at [32, 275] on div at bounding box center [46, 273] width 75 height 43
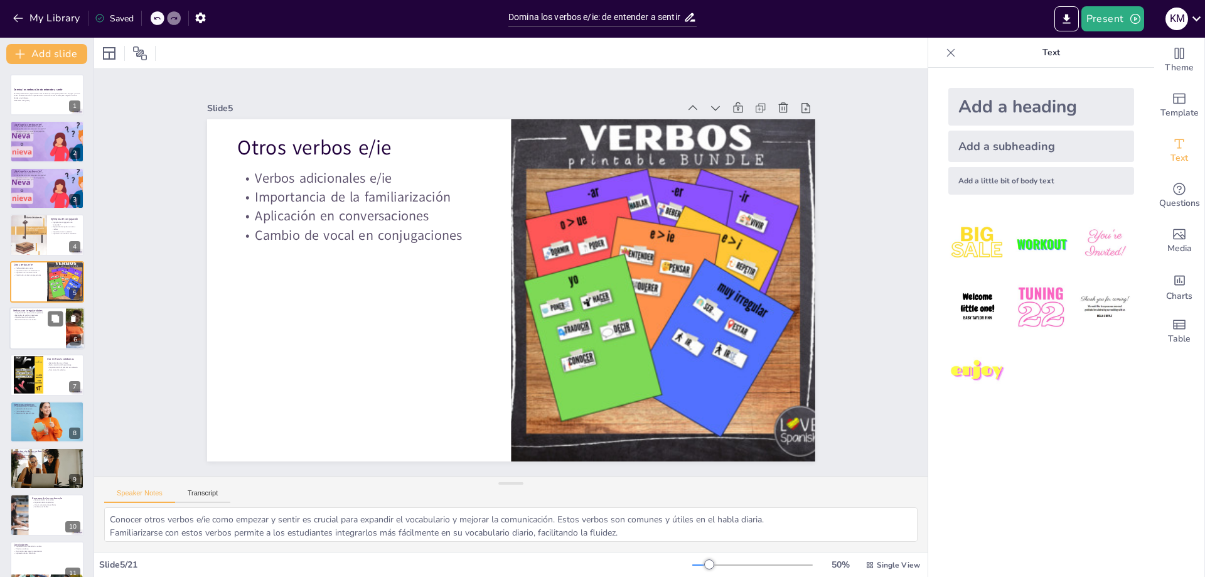
click at [30, 333] on div at bounding box center [46, 328] width 75 height 43
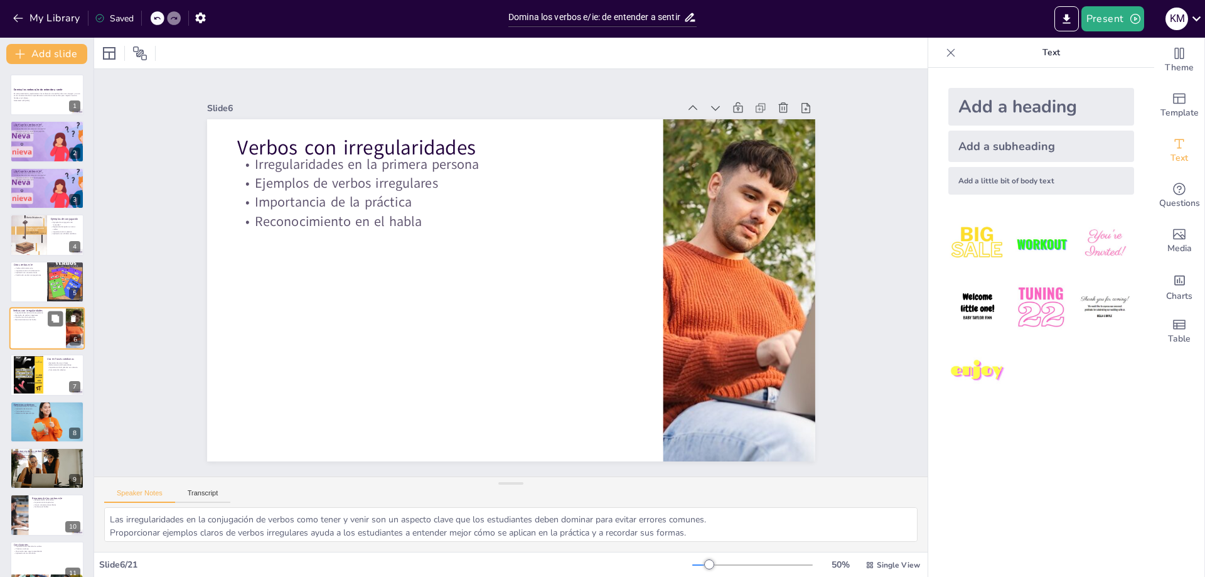
scroll to position [8, 0]
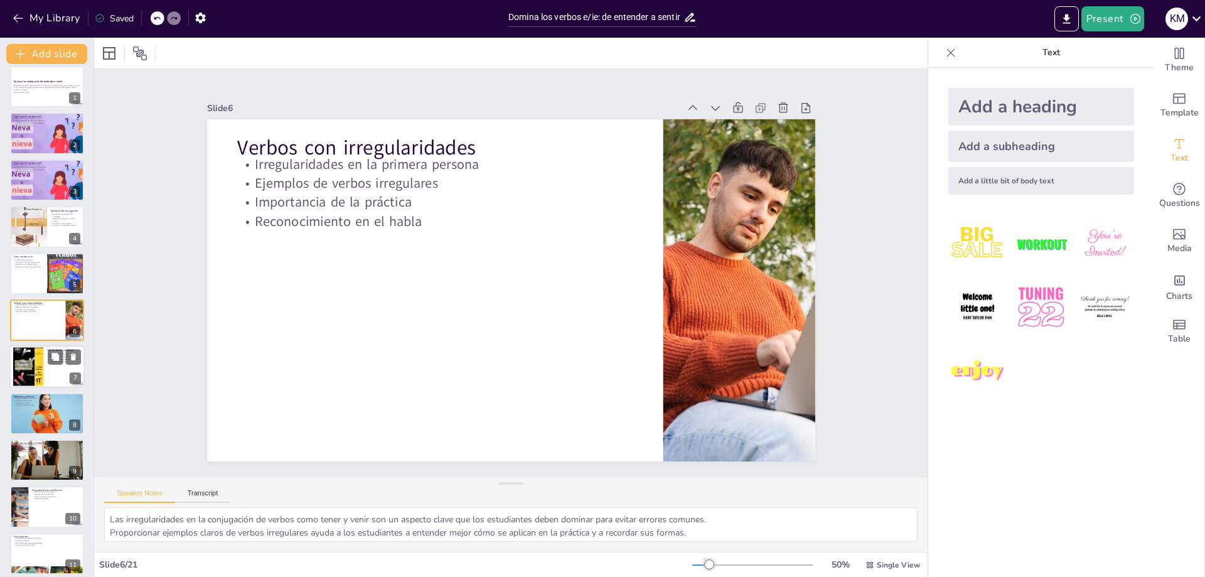
click at [37, 370] on div at bounding box center [28, 366] width 30 height 40
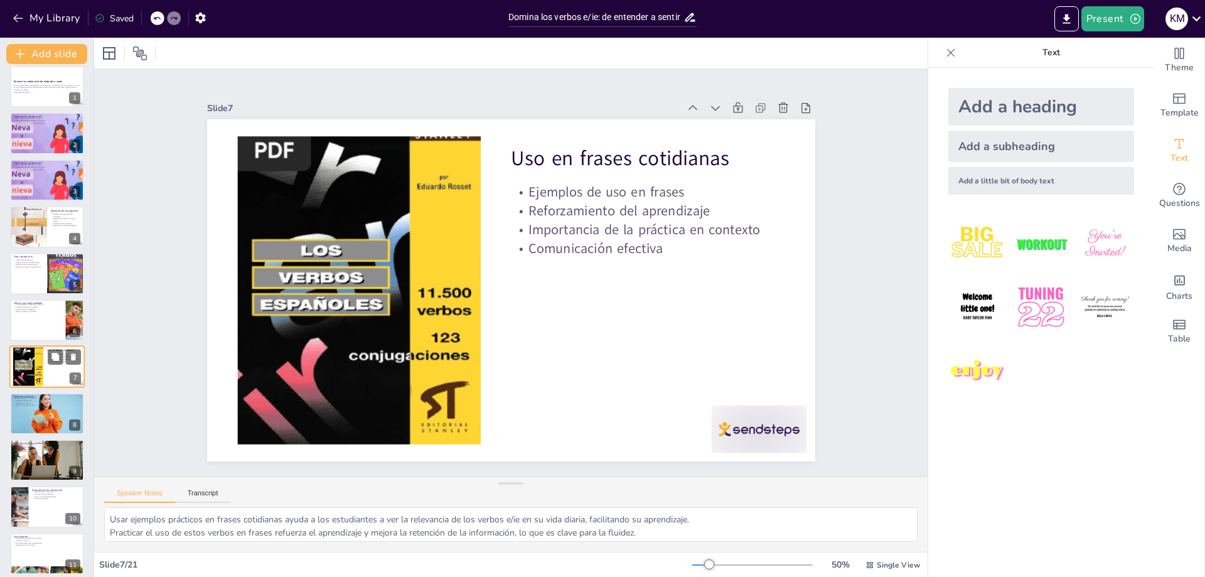
scroll to position [55, 0]
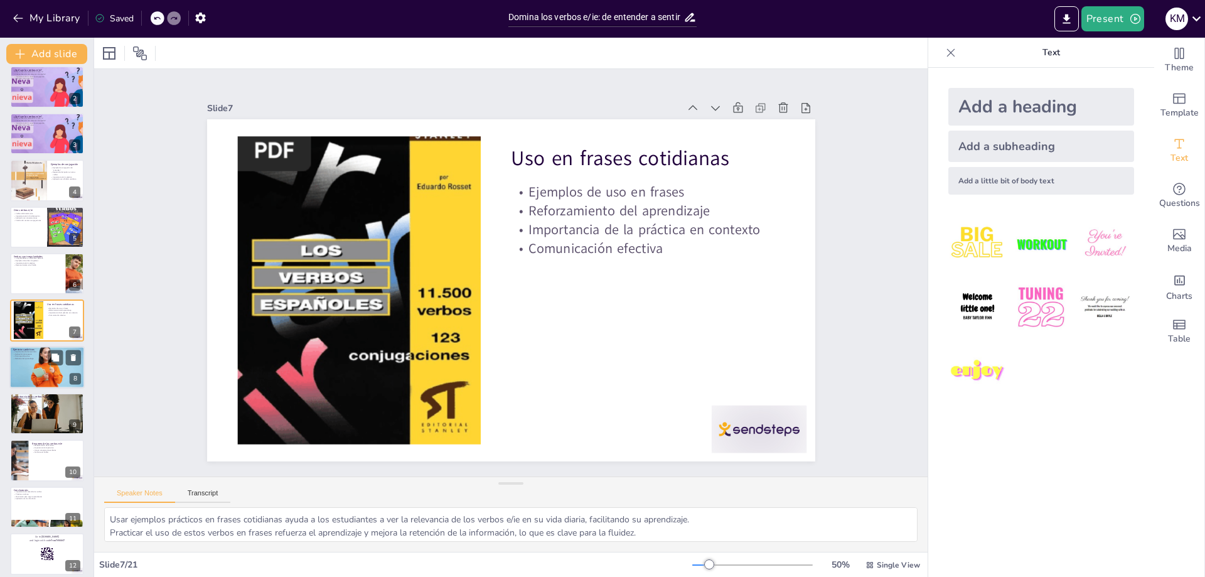
click at [45, 378] on div at bounding box center [46, 367] width 75 height 50
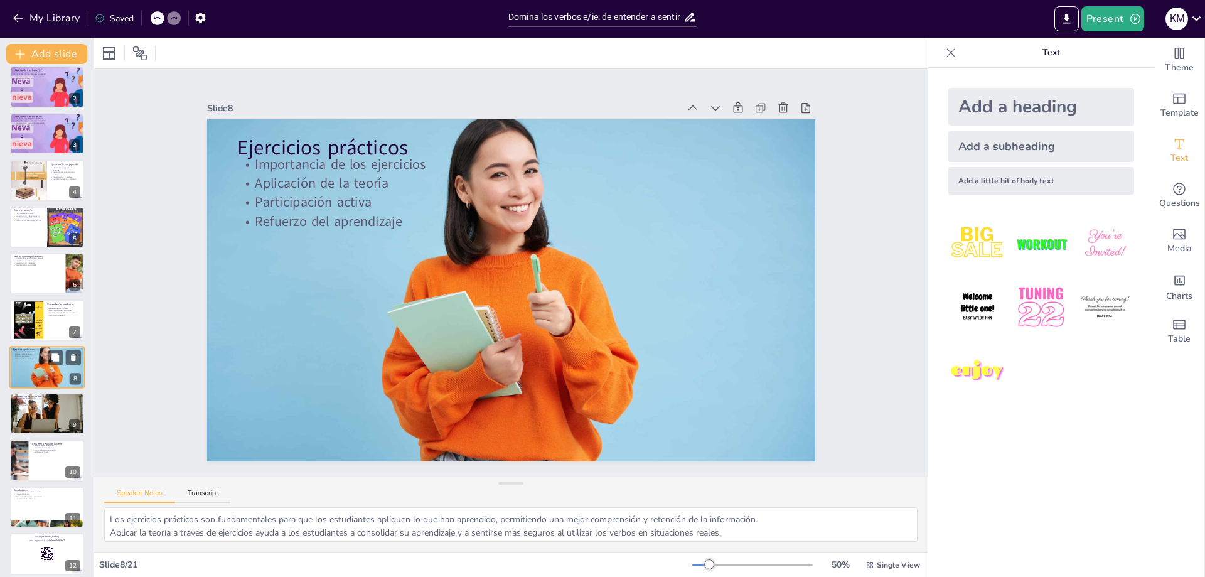
scroll to position [101, 0]
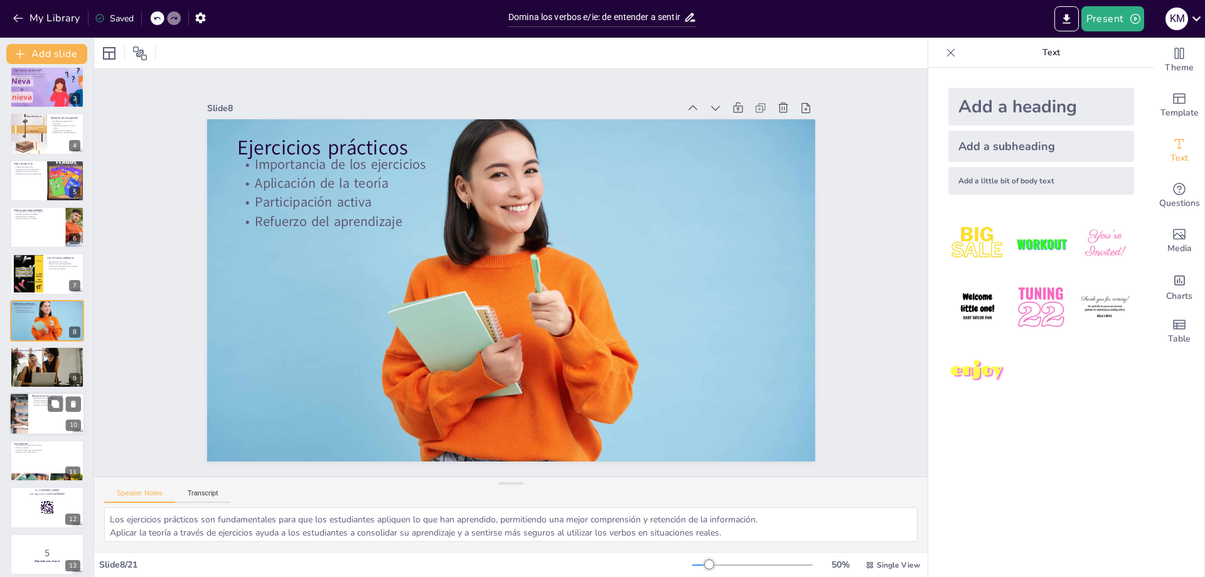
click at [47, 416] on div at bounding box center [46, 414] width 75 height 43
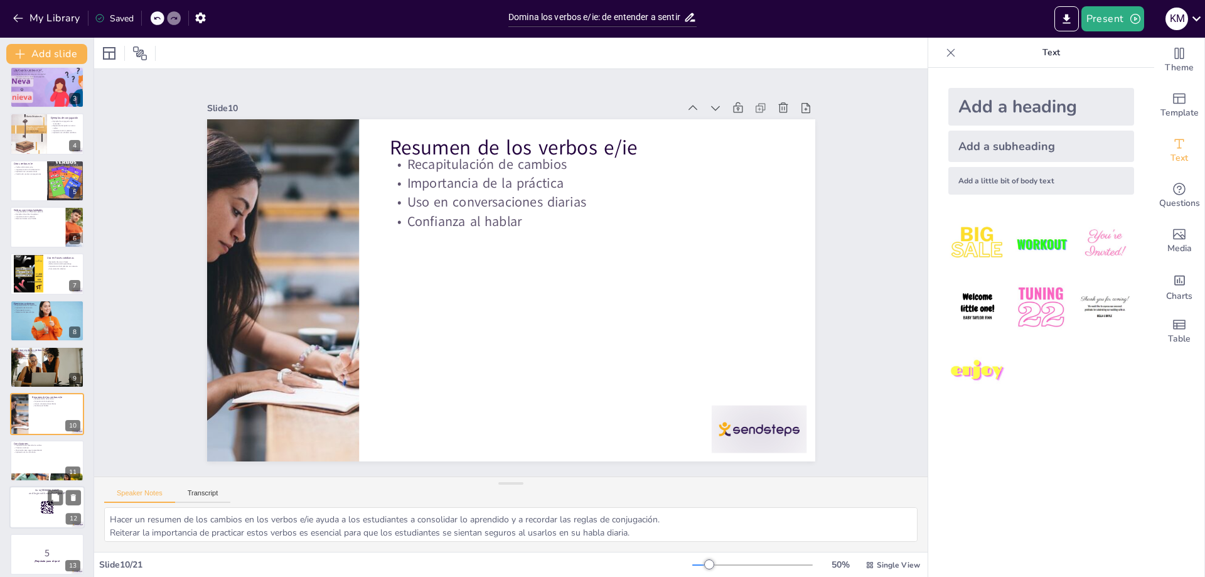
scroll to position [195, 0]
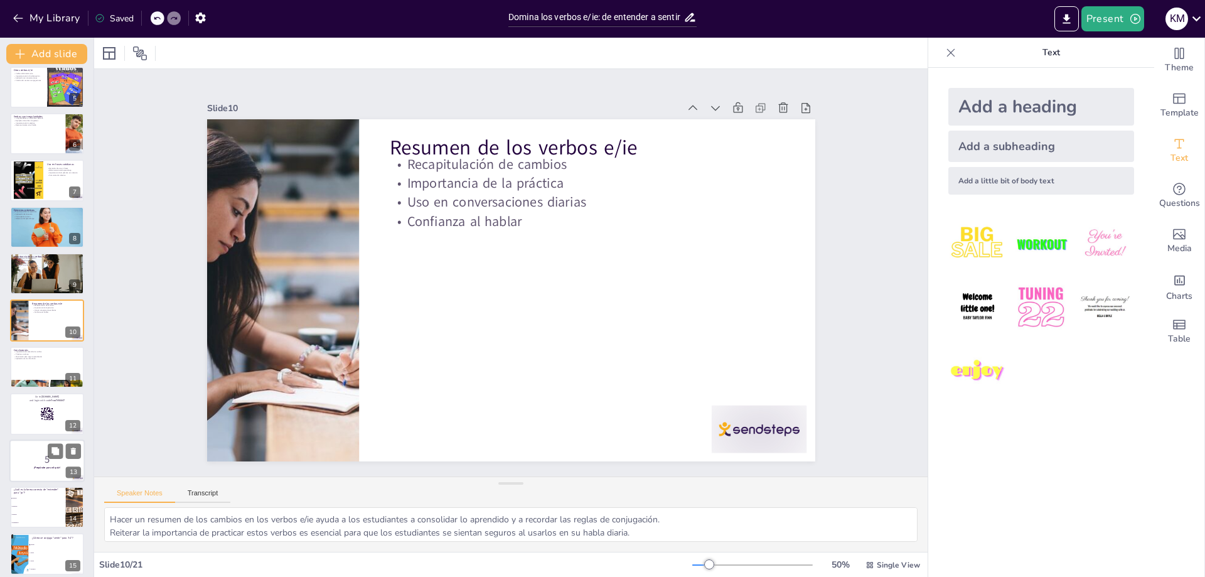
click at [26, 459] on p "5" at bounding box center [47, 459] width 68 height 14
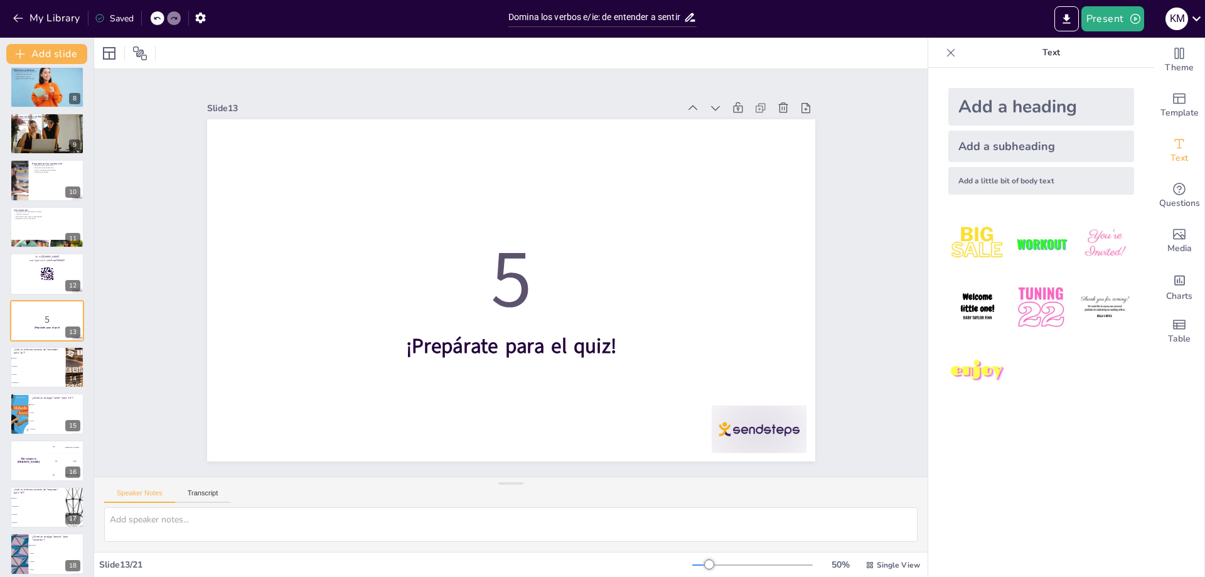
scroll to position [483, 0]
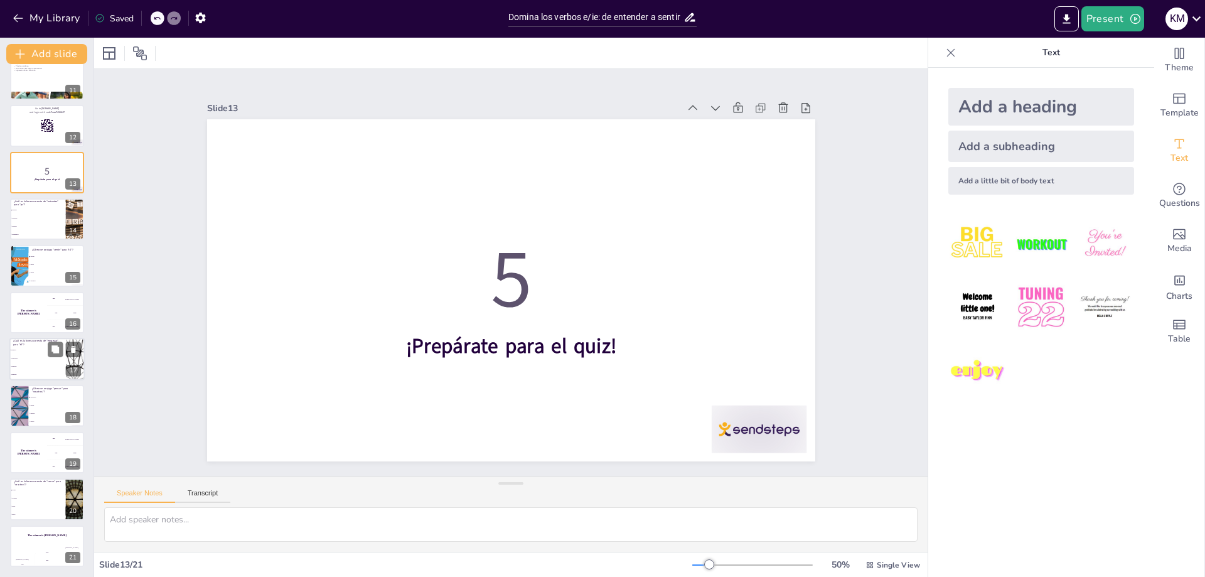
click at [28, 355] on li "empezamos" at bounding box center [37, 358] width 56 height 8
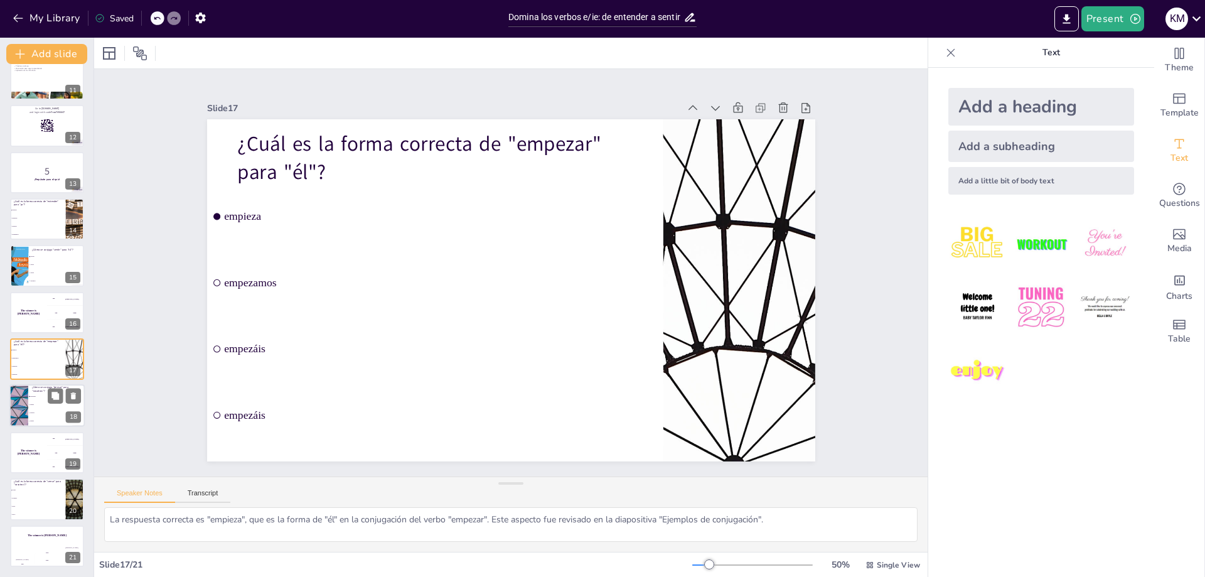
click at [36, 416] on li "pensáis" at bounding box center [56, 413] width 56 height 8
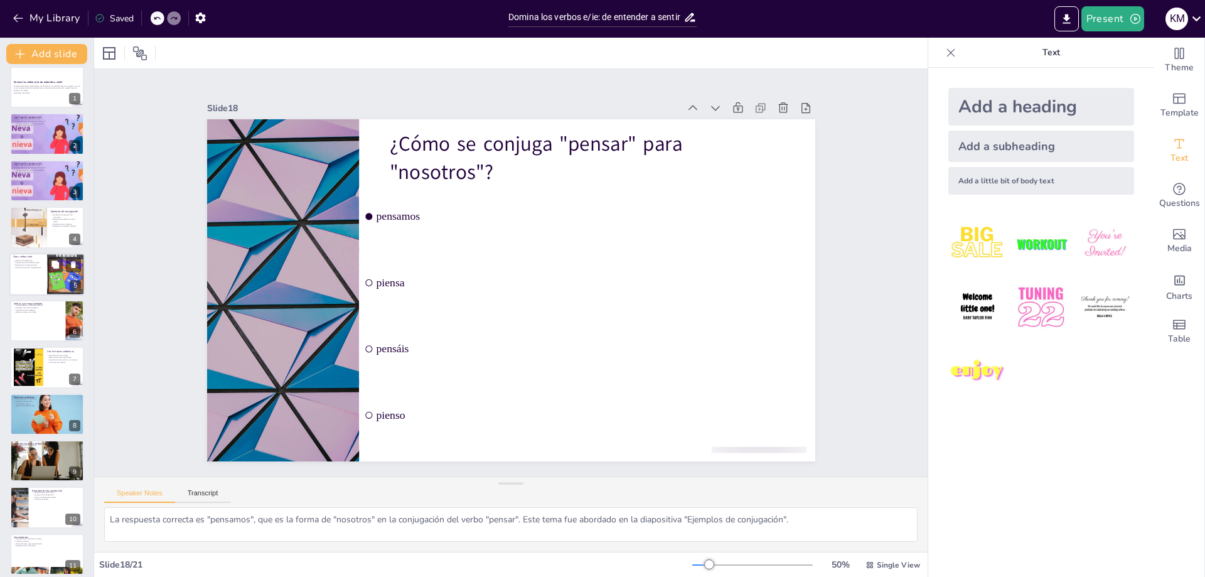
scroll to position [0, 0]
